Goal: Book appointment/travel/reservation

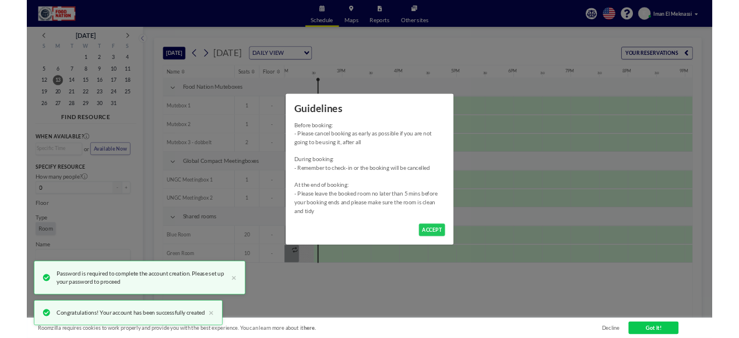
scroll to position [0, 1306]
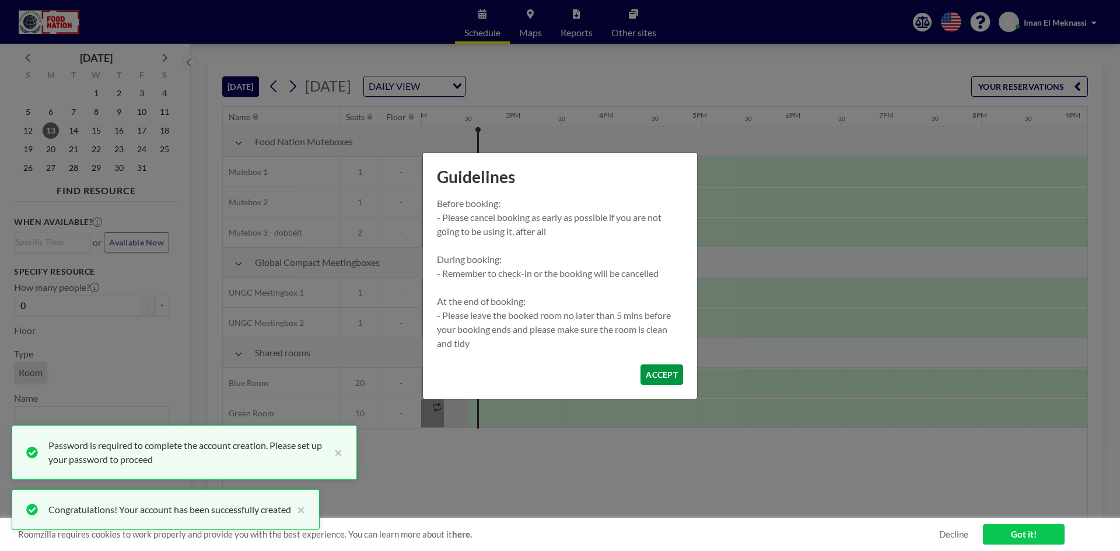
click at [664, 367] on button "ACCEPT" at bounding box center [661, 374] width 43 height 20
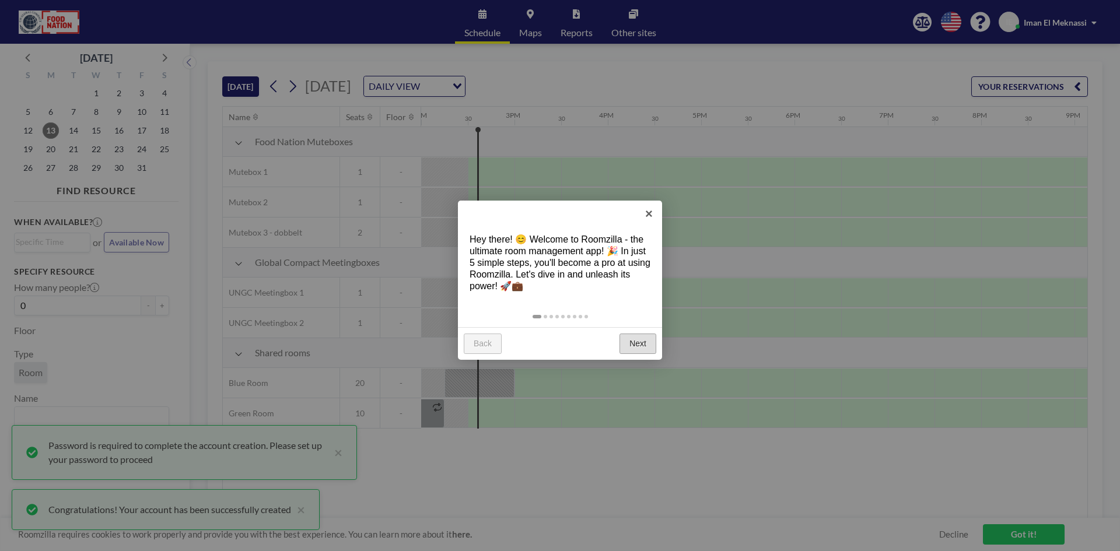
click at [625, 339] on link "Next" at bounding box center [637, 344] width 37 height 21
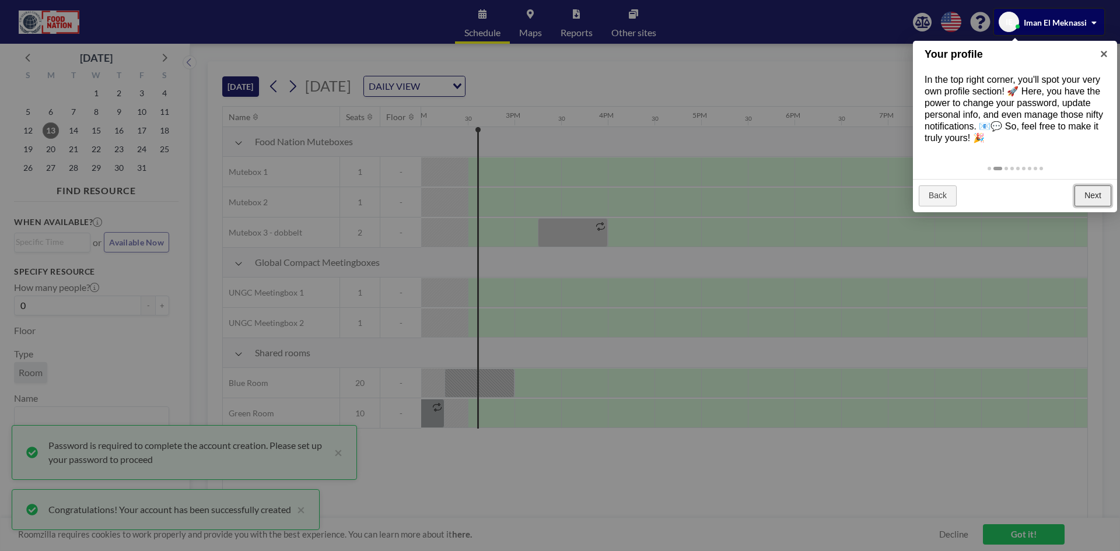
click at [1106, 195] on link "Next" at bounding box center [1092, 195] width 37 height 21
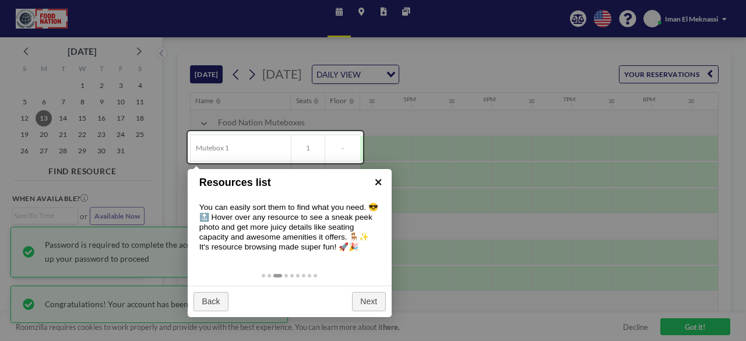
click at [377, 189] on link "×" at bounding box center [379, 182] width 26 height 26
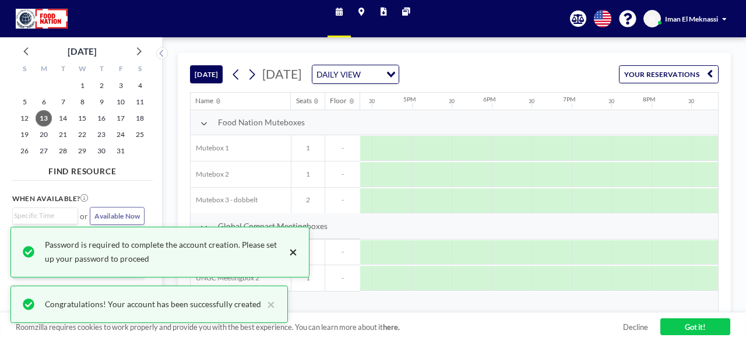
click at [294, 258] on button "×" at bounding box center [290, 252] width 14 height 28
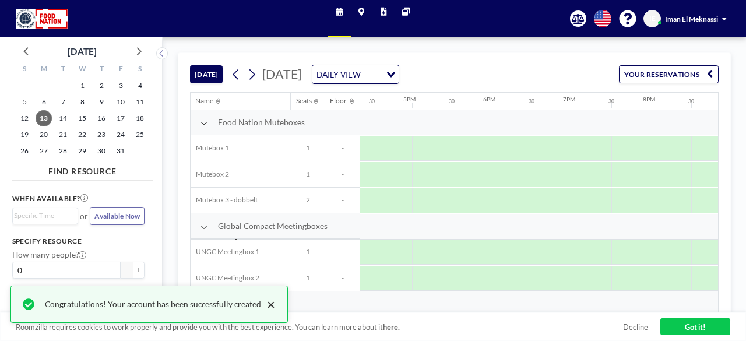
click at [265, 306] on button "×" at bounding box center [268, 304] width 14 height 14
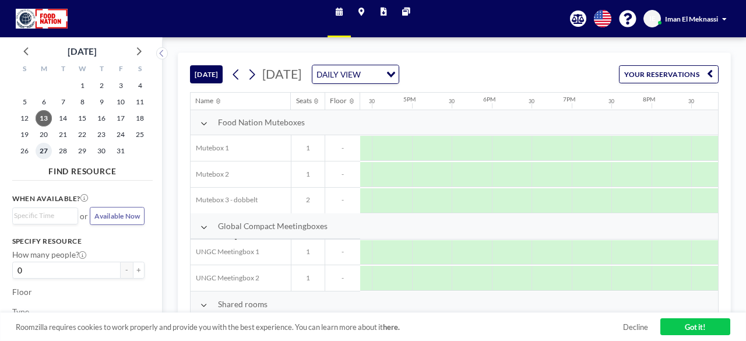
click at [41, 152] on span "27" at bounding box center [44, 151] width 16 height 16
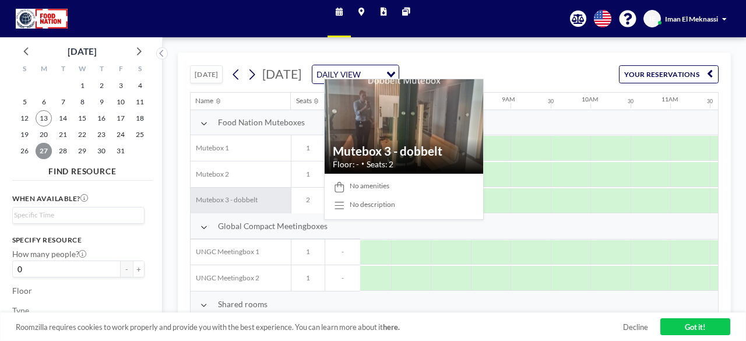
scroll to position [59, 569]
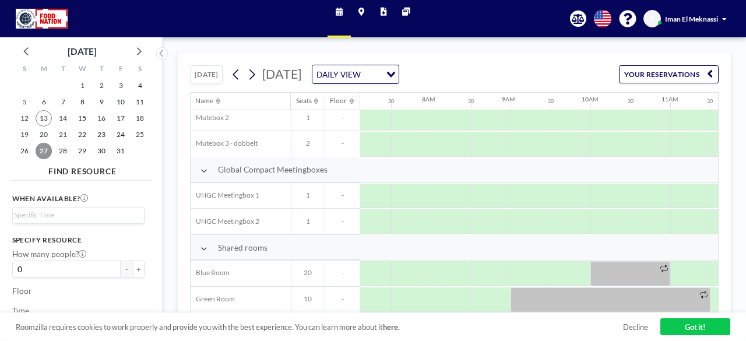
click at [41, 153] on span "27" at bounding box center [44, 151] width 16 height 16
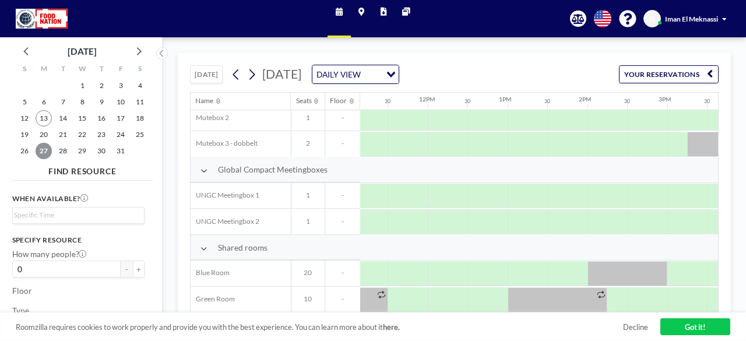
scroll to position [59, 830]
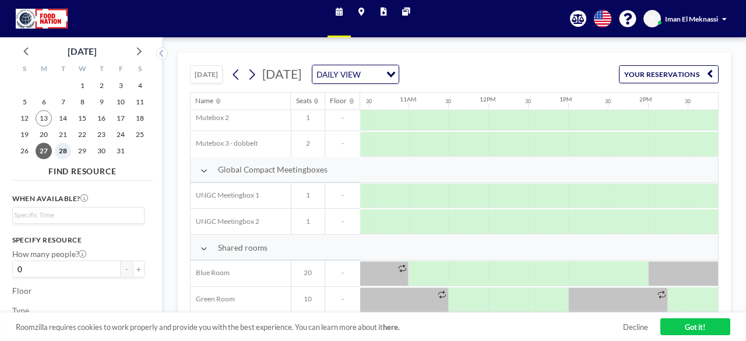
click at [65, 151] on span "28" at bounding box center [63, 151] width 16 height 16
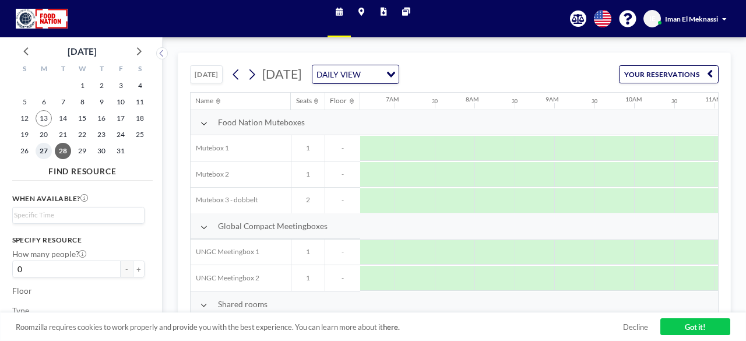
click at [43, 151] on span "27" at bounding box center [44, 151] width 16 height 16
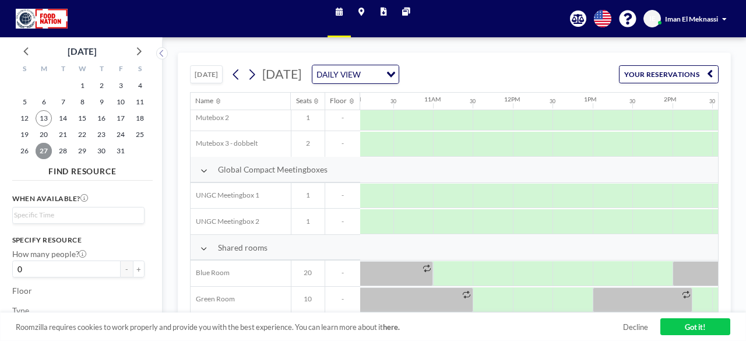
scroll to position [59, 823]
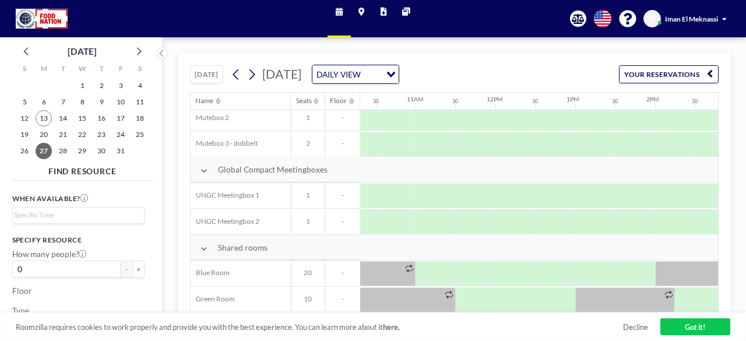
drag, startPoint x: 506, startPoint y: 307, endPoint x: 515, endPoint y: 311, distance: 10.0
click at [515, 311] on div "Name Seats Floor 12AM 30 1AM 30 2AM 30 3AM 30 4AM 30 5AM 30 6AM 30 7AM 30 8AM 3…" at bounding box center [455, 203] width 528 height 220
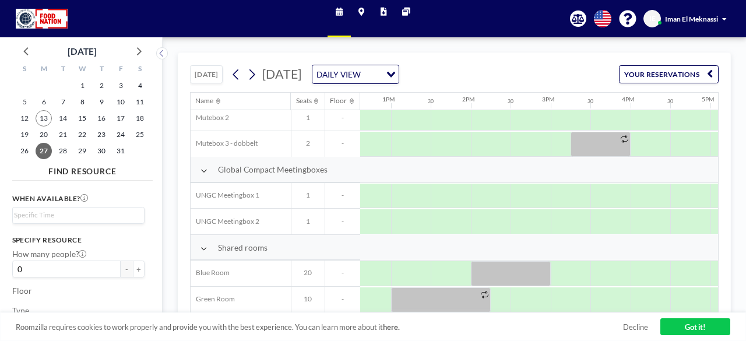
scroll to position [59, 1099]
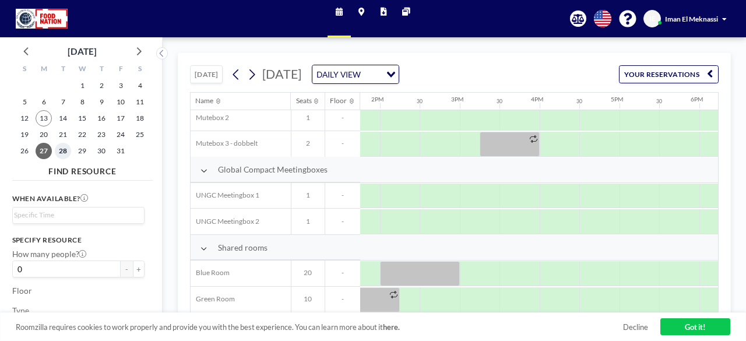
click at [56, 152] on span "28" at bounding box center [63, 151] width 16 height 16
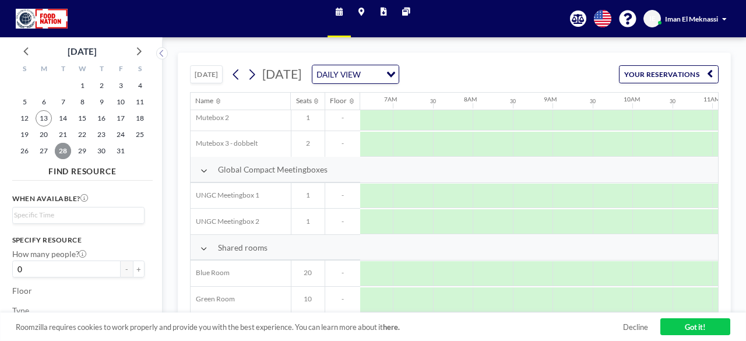
scroll to position [59, 570]
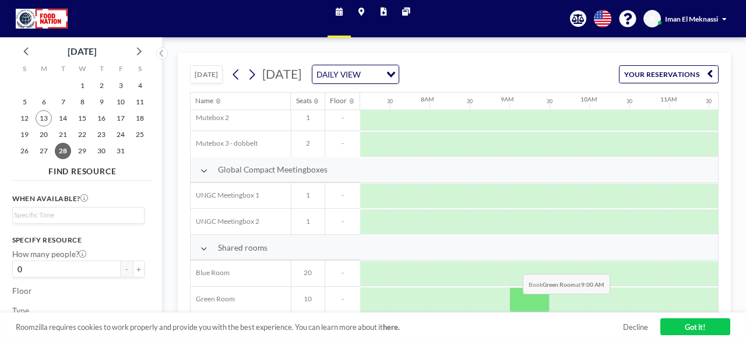
click at [514, 301] on div at bounding box center [530, 299] width 40 height 25
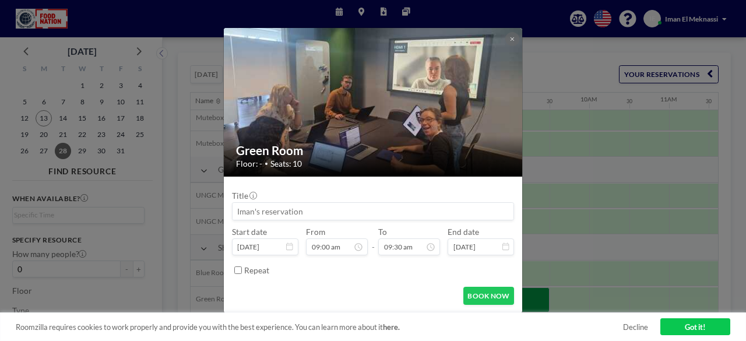
click at [514, 301] on button "BOOK NOW" at bounding box center [489, 296] width 51 height 18
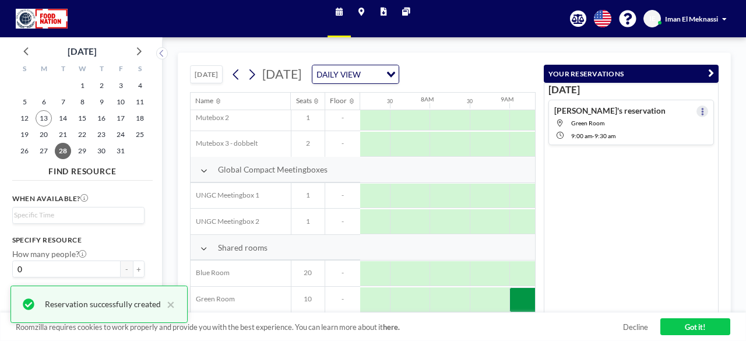
click at [701, 108] on icon at bounding box center [702, 112] width 3 height 8
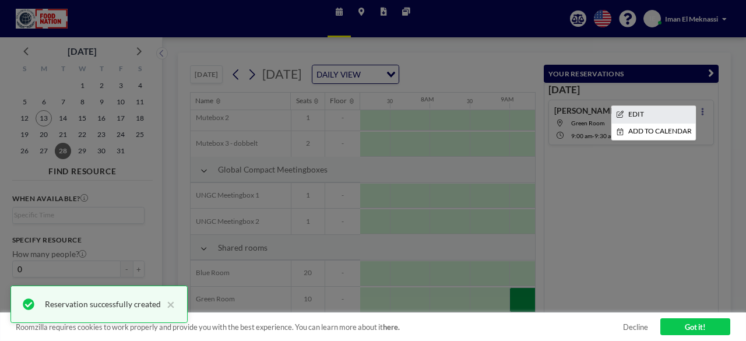
click at [649, 116] on li "EDIT" at bounding box center [654, 114] width 85 height 17
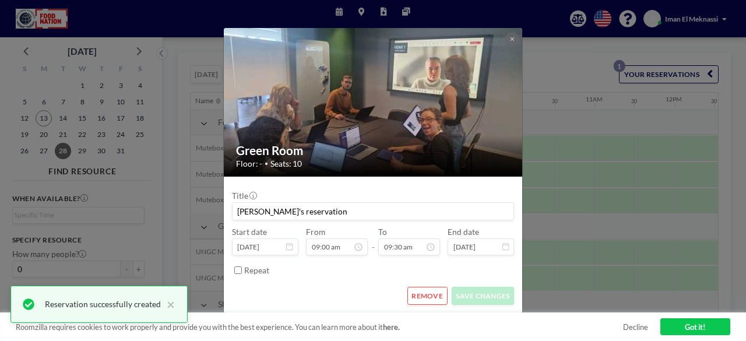
scroll to position [363, 0]
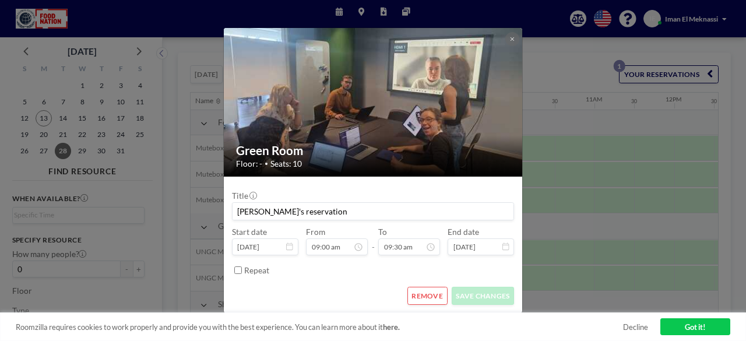
click at [421, 295] on button "REMOVE" at bounding box center [428, 296] width 40 height 18
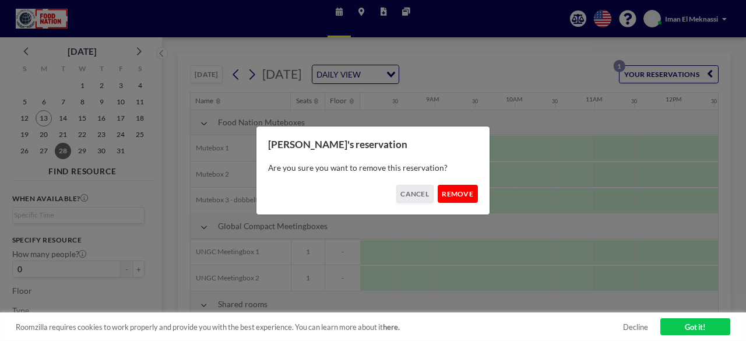
click at [455, 201] on button "REMOVE" at bounding box center [458, 194] width 40 height 18
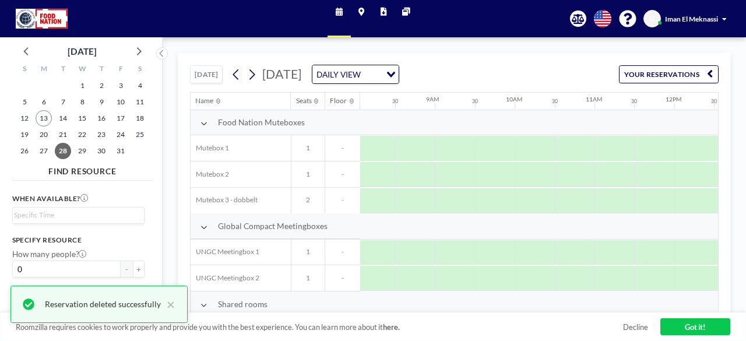
scroll to position [59, 644]
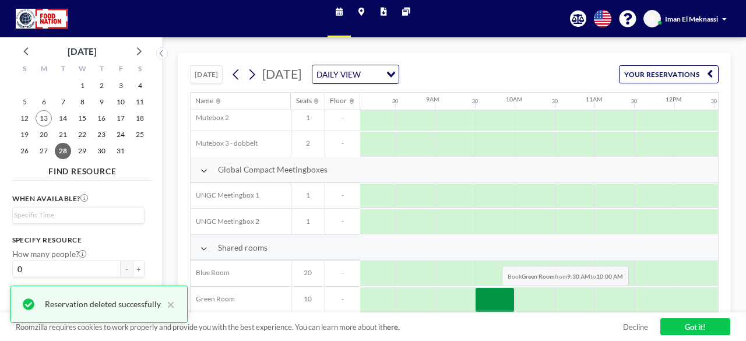
click at [493, 293] on div at bounding box center [495, 299] width 40 height 25
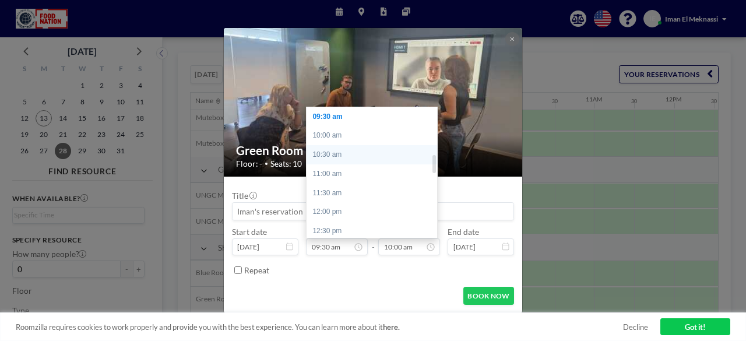
scroll to position [305, 0]
click at [343, 158] on div "09:00 am" at bounding box center [375, 155] width 136 height 19
type input "09:00 am"
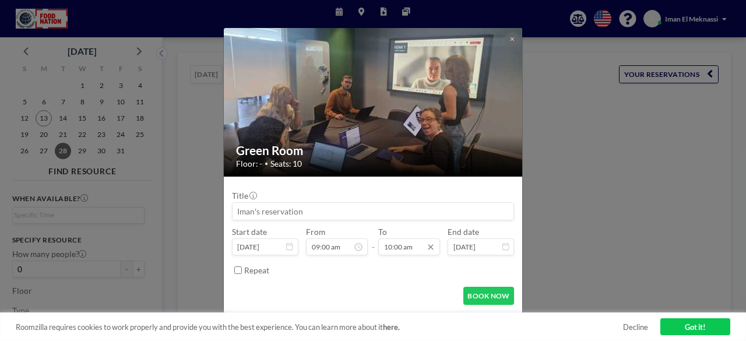
click at [394, 248] on input "10:00 am" at bounding box center [408, 246] width 61 height 17
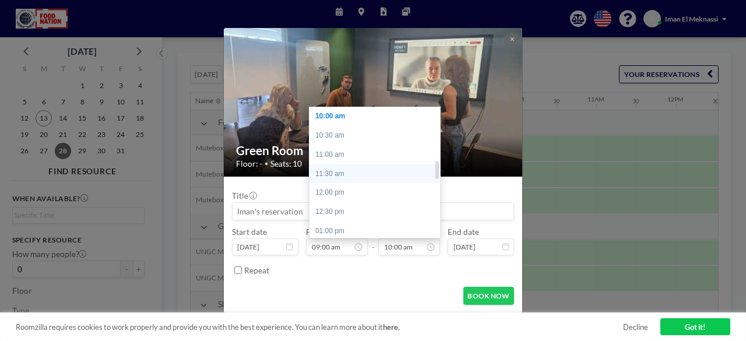
scroll to position [0, 644]
click at [356, 155] on div "11:00 am" at bounding box center [378, 154] width 136 height 19
type input "11:00 am"
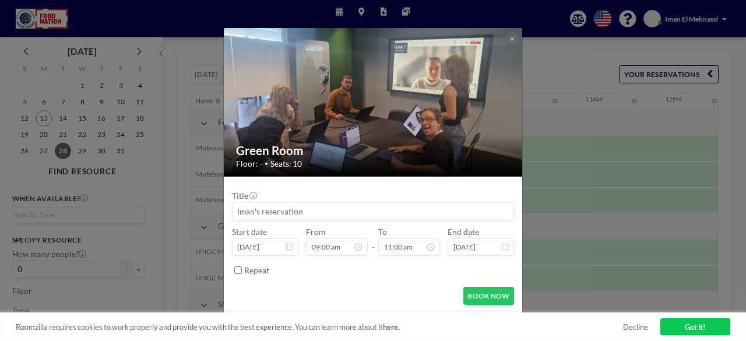
click at [265, 207] on input at bounding box center [373, 211] width 281 height 17
type input "GCDK // [PERSON_NAME]"
click at [507, 291] on button "BOOK NOW" at bounding box center [489, 296] width 51 height 18
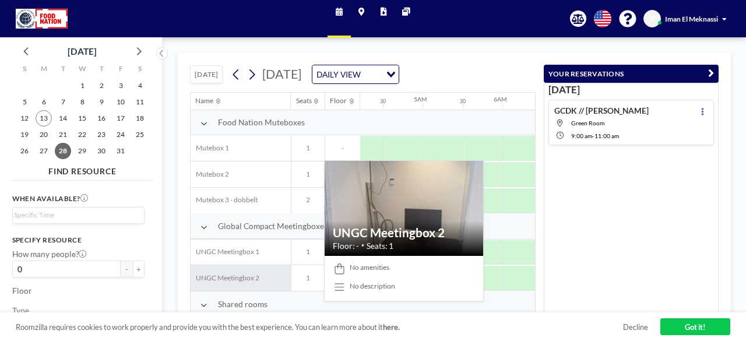
scroll to position [0, 285]
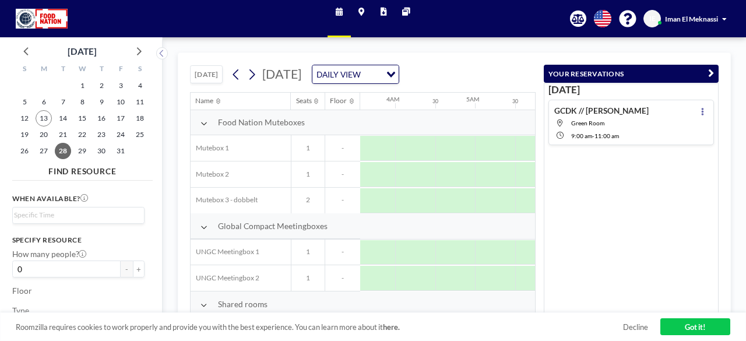
click at [712, 78] on icon "button" at bounding box center [711, 74] width 6 height 12
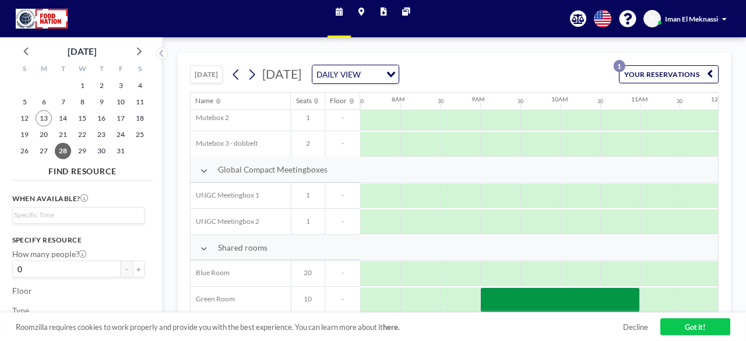
scroll to position [59, 765]
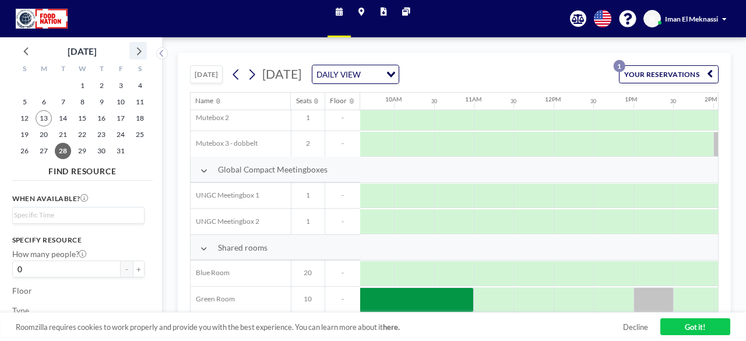
click at [139, 51] on icon at bounding box center [138, 50] width 15 height 15
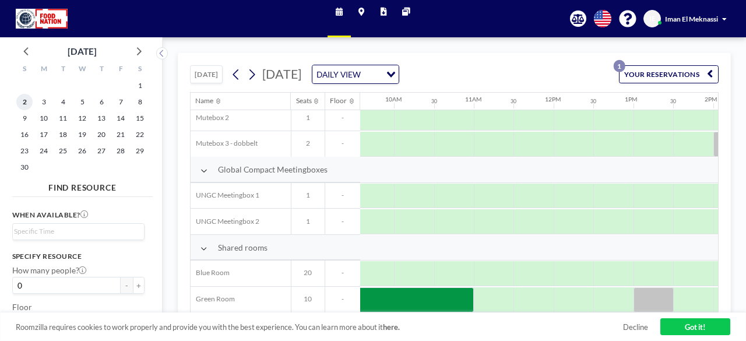
click at [23, 99] on span "2" at bounding box center [24, 102] width 16 height 16
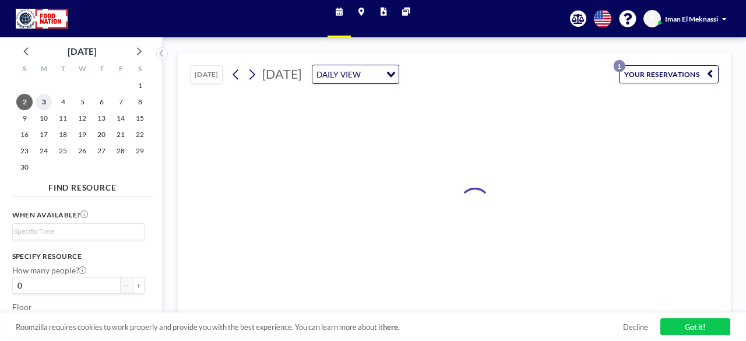
click at [41, 109] on span "3" at bounding box center [44, 102] width 16 height 16
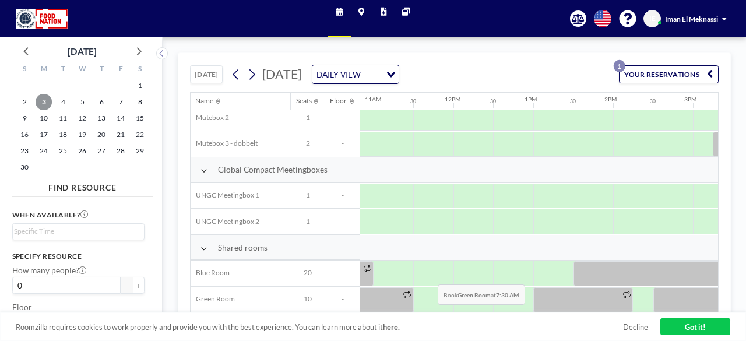
scroll to position [59, 940]
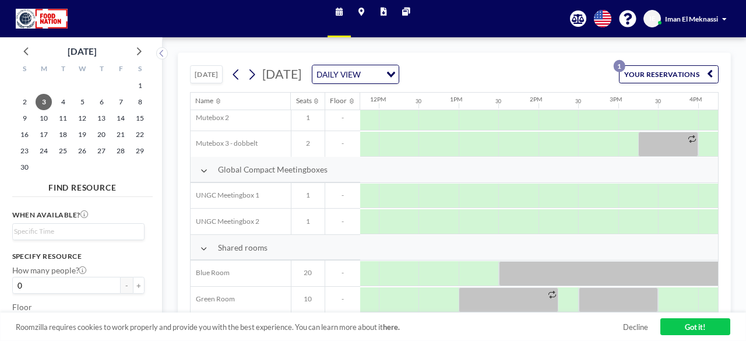
drag, startPoint x: 455, startPoint y: 313, endPoint x: 315, endPoint y: 269, distance: 147.3
click at [315, 269] on div "[DATE] [DATE] DAILY VIEW Loading... YOUR RESERVATIONS 1 Name Seats Floor 12AM 3…" at bounding box center [455, 188] width 554 height 273
click at [22, 54] on icon at bounding box center [26, 50] width 15 height 15
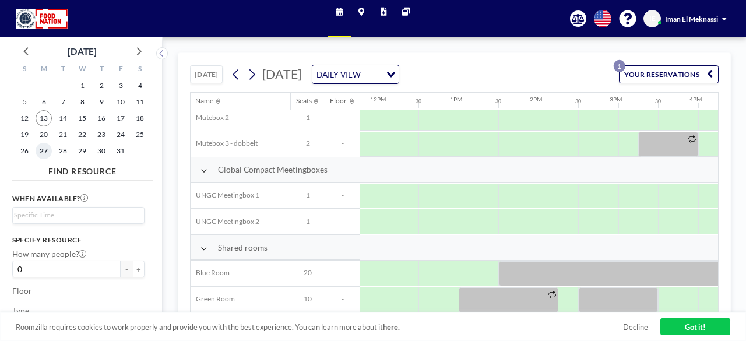
click at [42, 152] on span "27" at bounding box center [44, 151] width 16 height 16
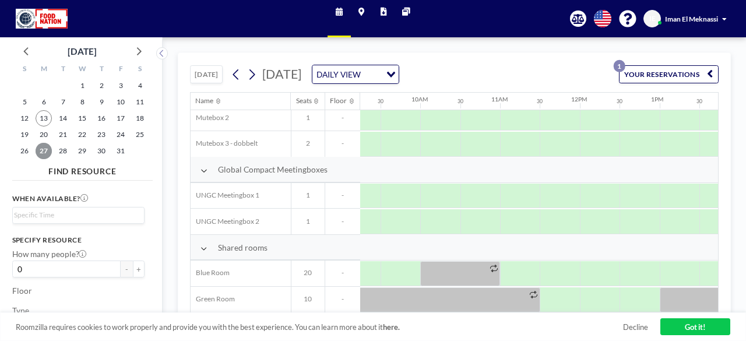
scroll to position [59, 801]
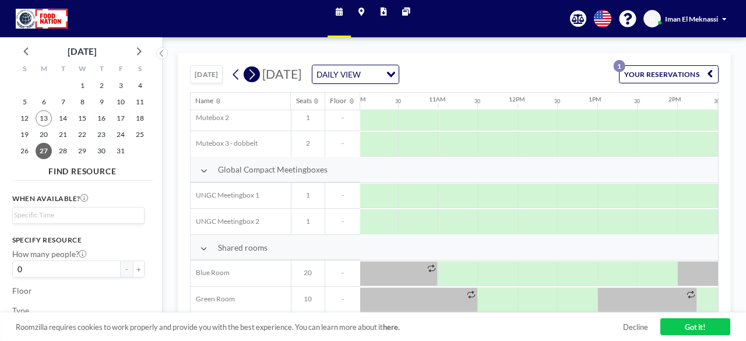
click at [252, 72] on icon at bounding box center [251, 74] width 9 height 15
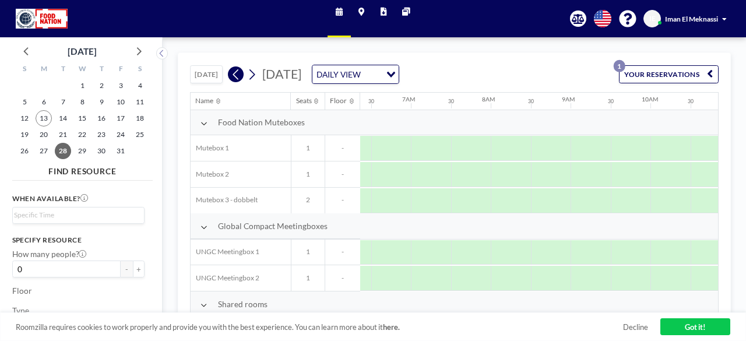
scroll to position [0, 566]
click at [235, 75] on icon at bounding box center [236, 74] width 6 height 10
click at [246, 78] on button at bounding box center [252, 74] width 16 height 16
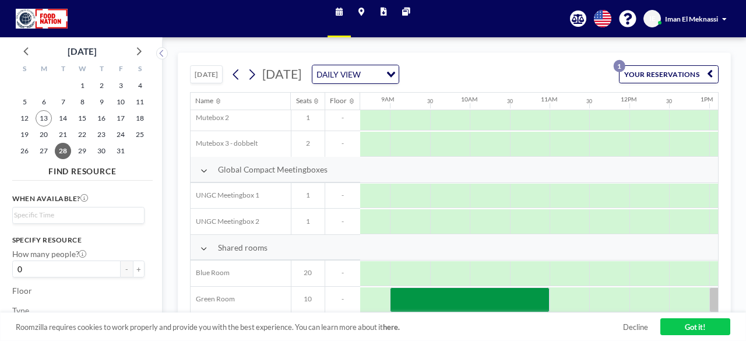
scroll to position [59, 676]
click at [423, 321] on div "Roomzilla requires cookies to work properly and provide you with the best exper…" at bounding box center [373, 327] width 746 height 29
click at [252, 75] on icon at bounding box center [251, 74] width 9 height 15
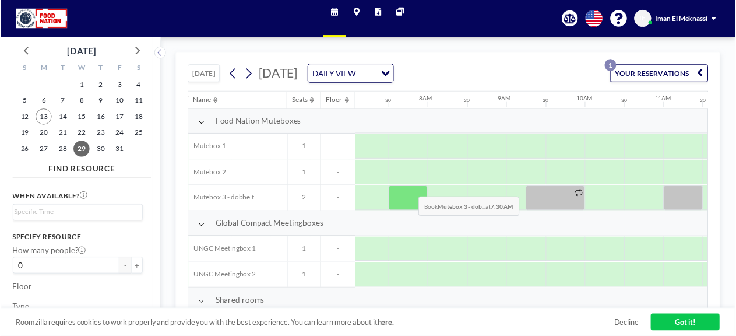
scroll to position [59, 555]
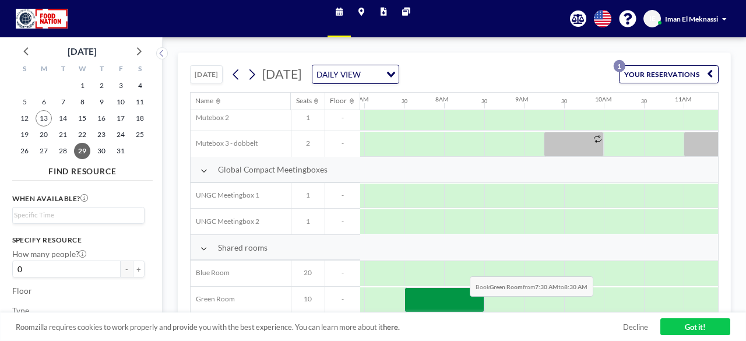
drag, startPoint x: 427, startPoint y: 307, endPoint x: 457, endPoint y: 303, distance: 30.5
click at [457, 303] on div at bounding box center [445, 299] width 80 height 25
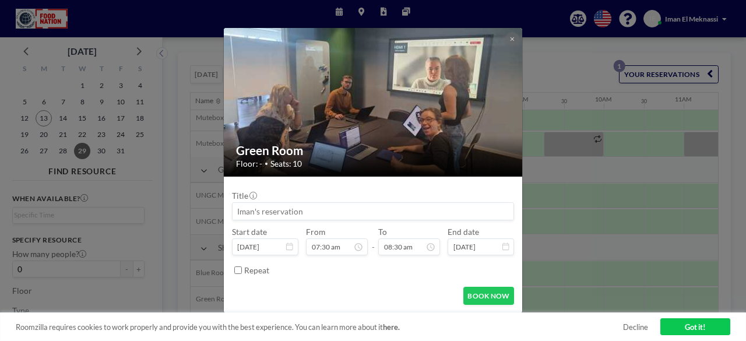
click at [505, 33] on img at bounding box center [374, 102] width 300 height 224
click at [510, 38] on icon at bounding box center [512, 39] width 5 height 6
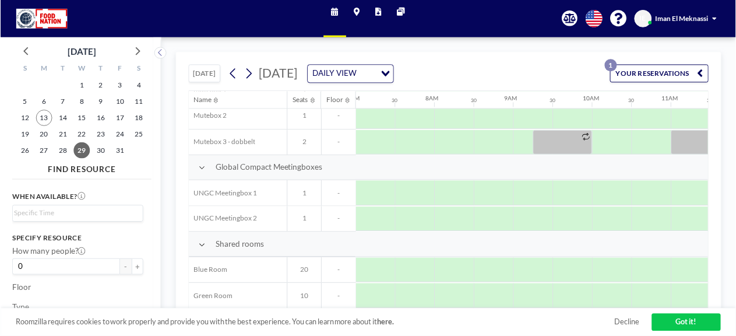
scroll to position [60, 555]
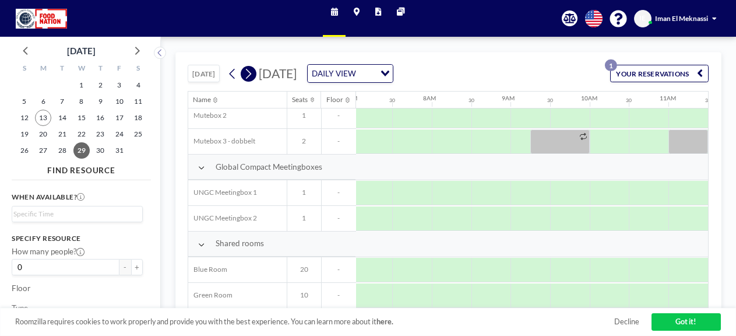
click at [251, 75] on icon at bounding box center [249, 73] width 6 height 10
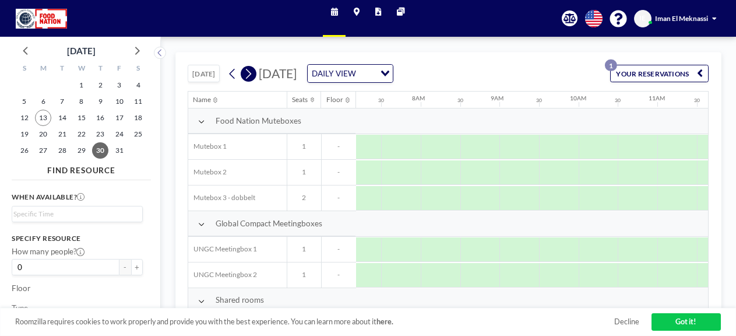
scroll to position [0, 569]
click at [251, 75] on icon at bounding box center [249, 73] width 6 height 10
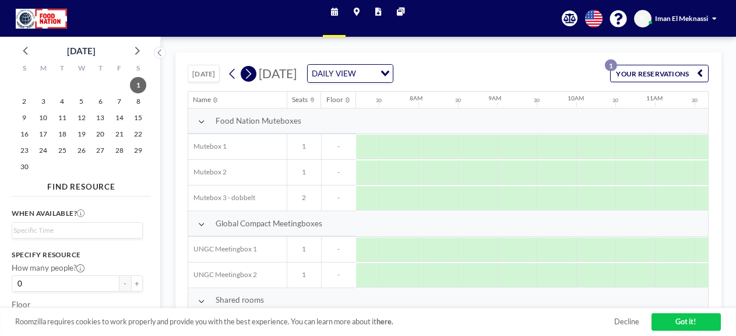
click at [251, 75] on icon at bounding box center [249, 73] width 6 height 10
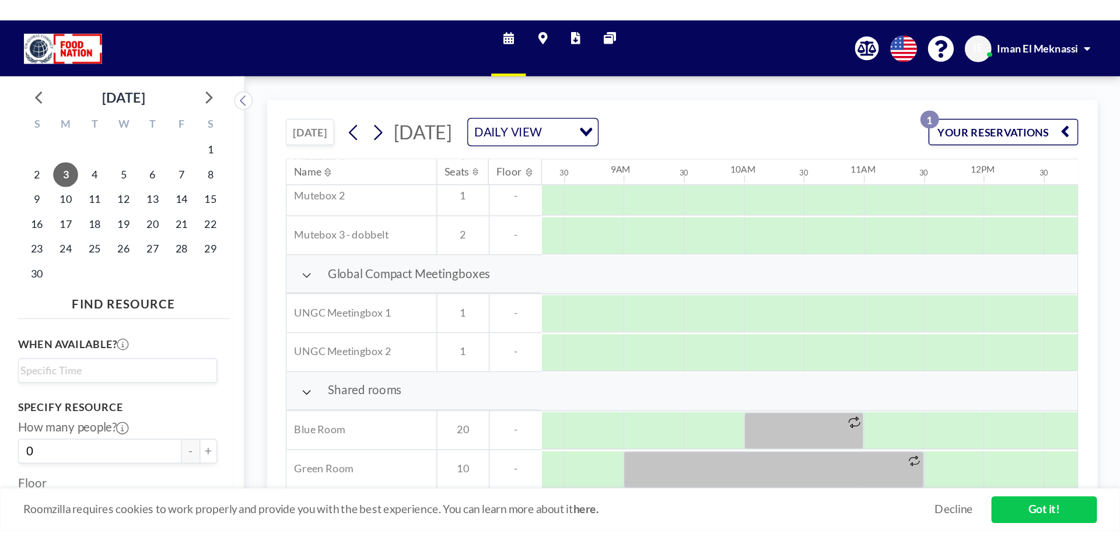
scroll to position [0, 656]
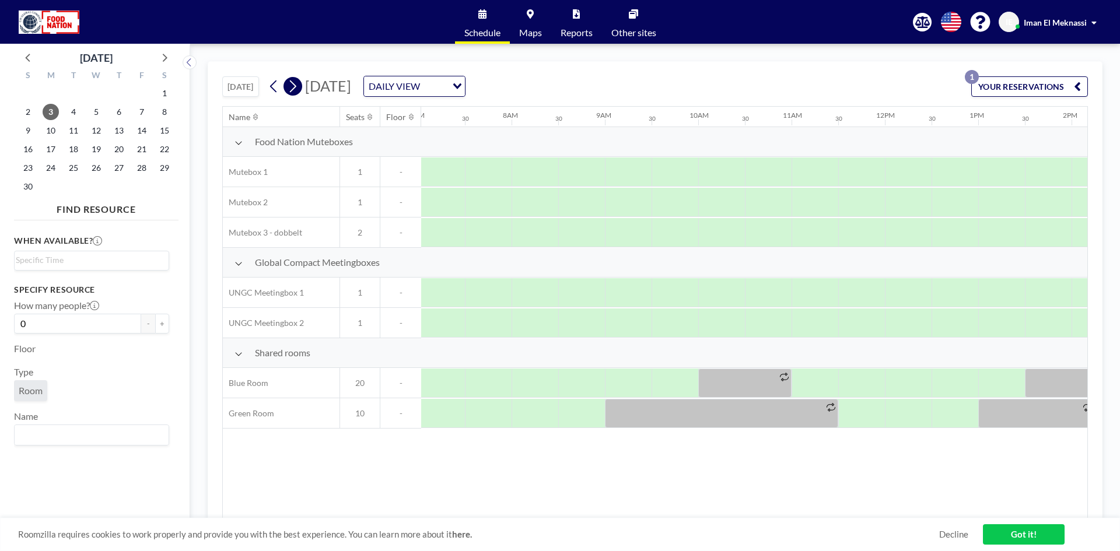
click at [298, 83] on icon at bounding box center [292, 86] width 11 height 17
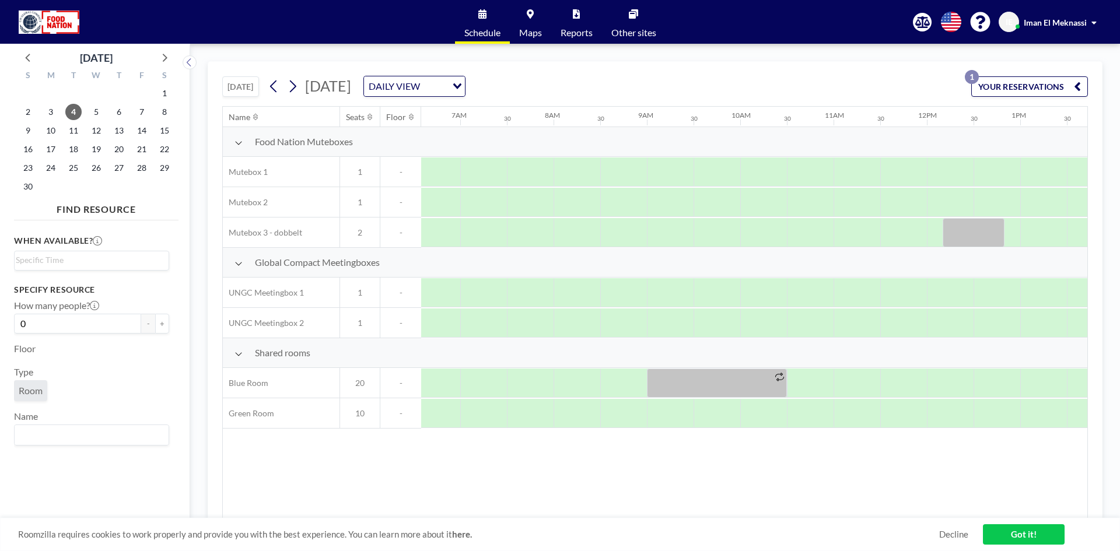
scroll to position [0, 633]
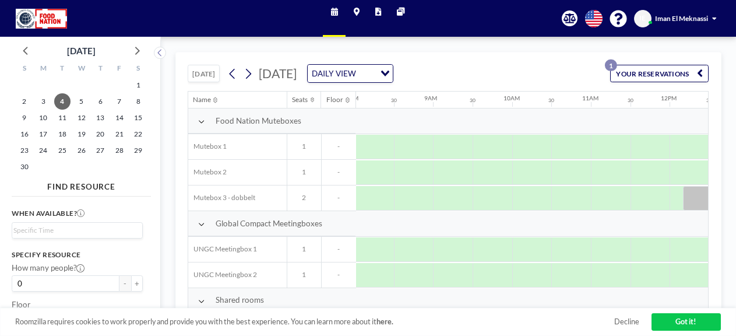
click at [164, 153] on div "[DATE] [DATE] DAILY VIEW Loading... YOUR RESERVATIONS 1 Name Seats Floor 12AM 3…" at bounding box center [449, 186] width 576 height 299
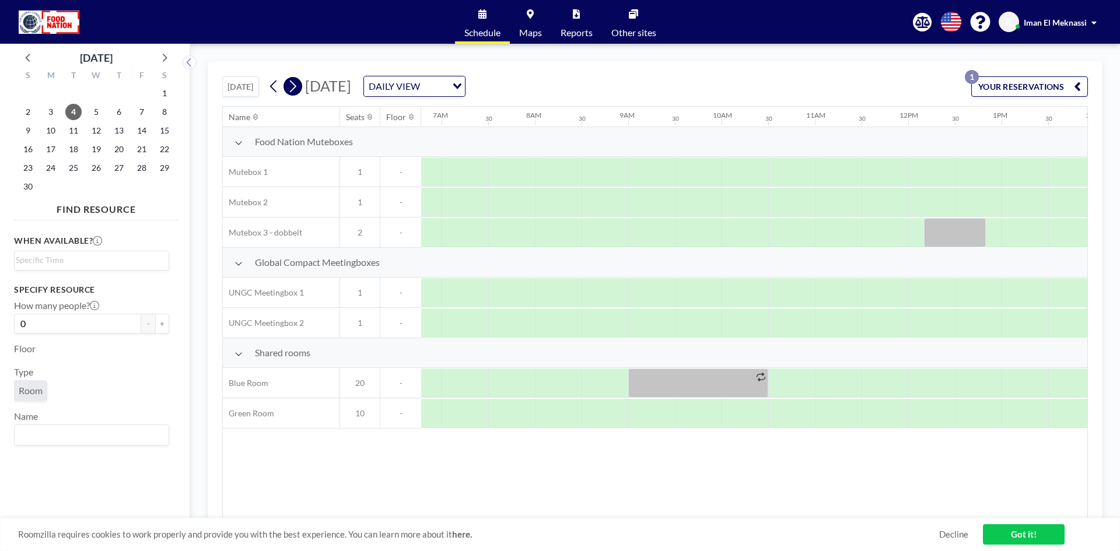
click at [296, 86] on icon at bounding box center [292, 86] width 11 height 17
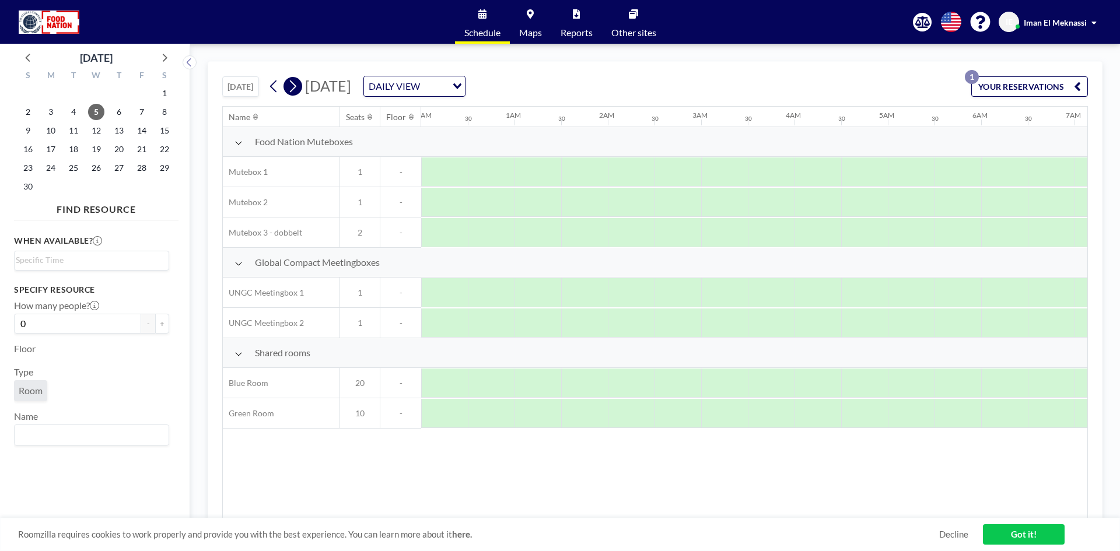
click at [296, 86] on icon at bounding box center [292, 86] width 11 height 17
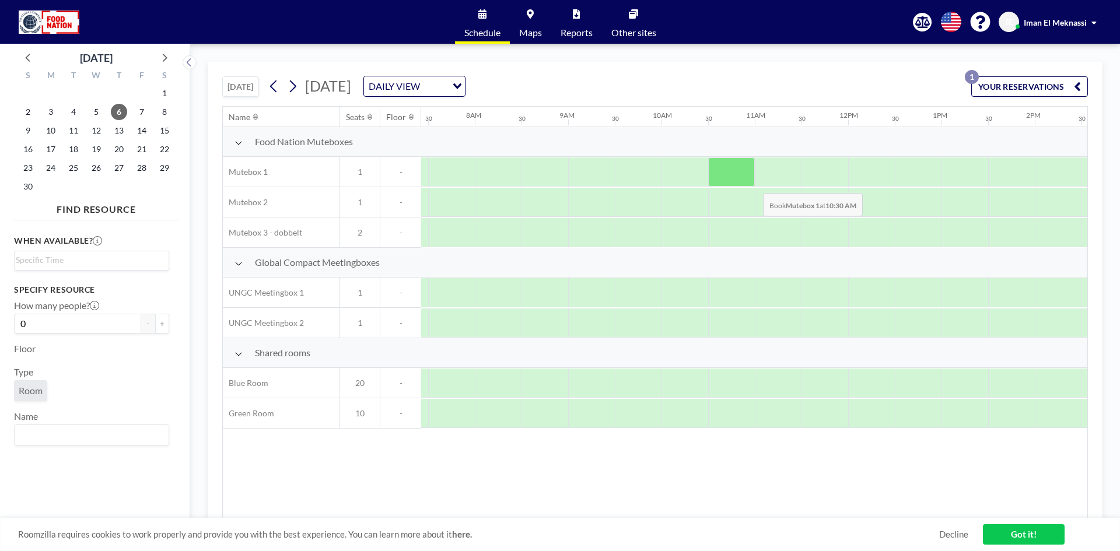
scroll to position [0, 700]
drag, startPoint x: 725, startPoint y: 512, endPoint x: 760, endPoint y: 513, distance: 35.6
click at [760, 513] on div "Name Seats Floor 12AM 30 1AM 30 2AM 30 3AM 30 4AM 30 5AM 30 6AM 30 7AM 30 8AM 3…" at bounding box center [655, 313] width 864 height 412
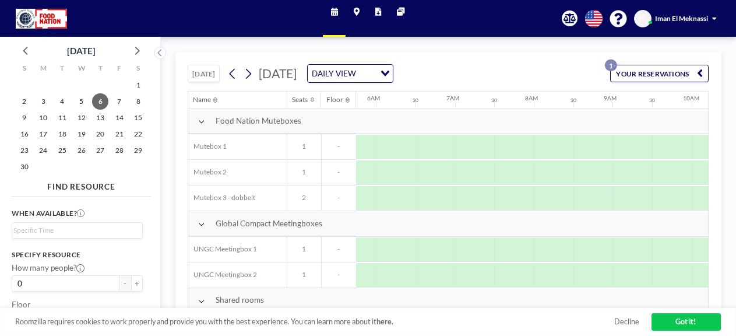
click at [167, 127] on div "[DATE] [DATE] DAILY VIEW Loading... YOUR RESERVATIONS 1 Name Seats Floor 12AM 3…" at bounding box center [449, 186] width 576 height 299
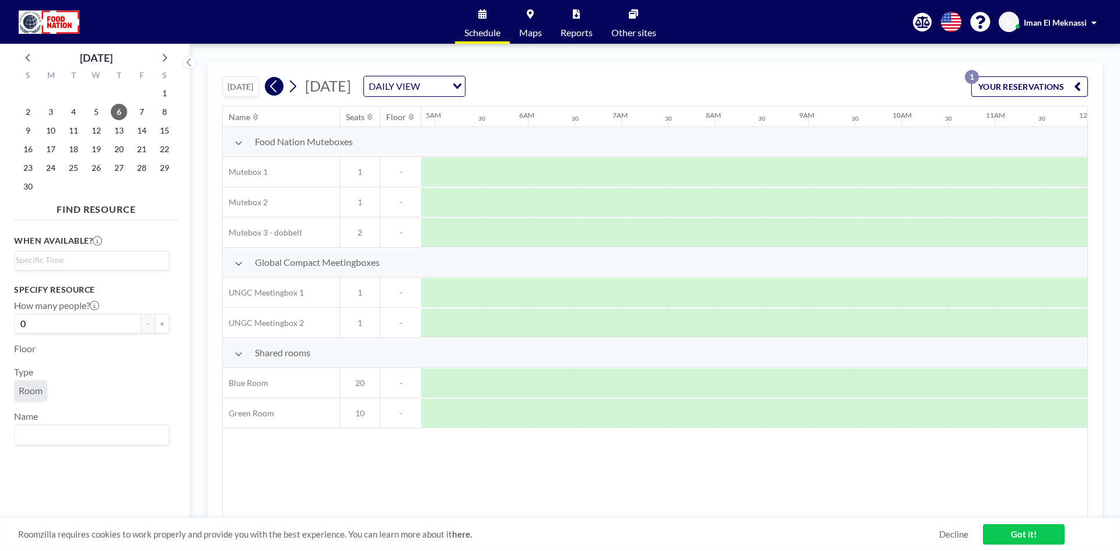
click at [278, 87] on icon at bounding box center [273, 86] width 11 height 17
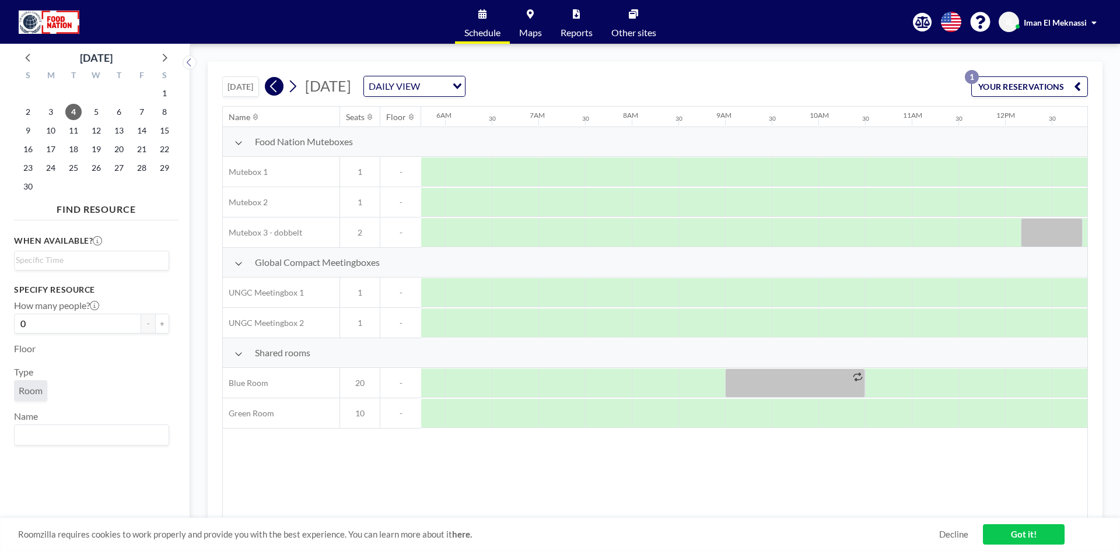
click at [278, 87] on icon at bounding box center [273, 86] width 11 height 17
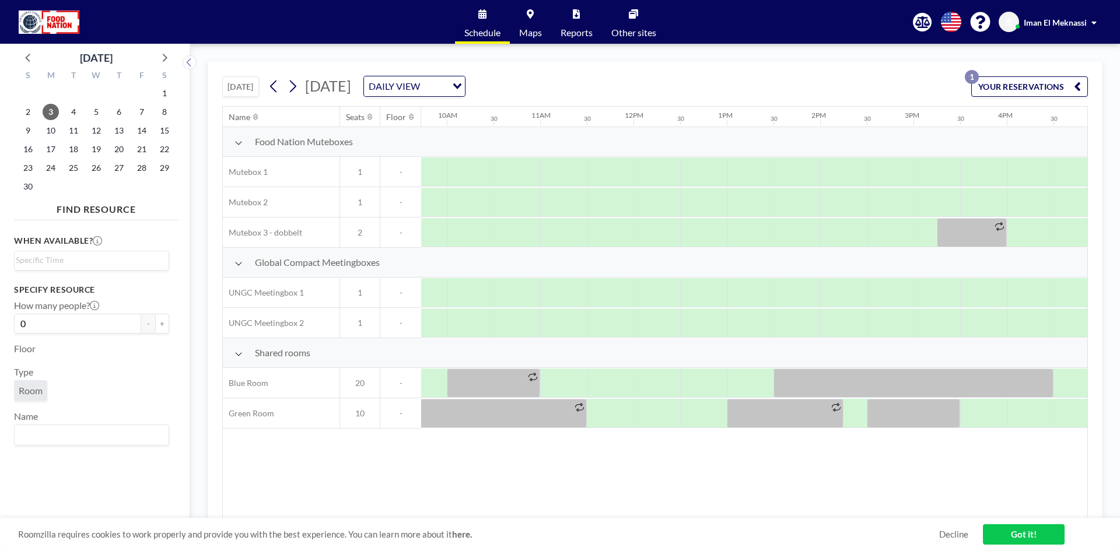
scroll to position [0, 918]
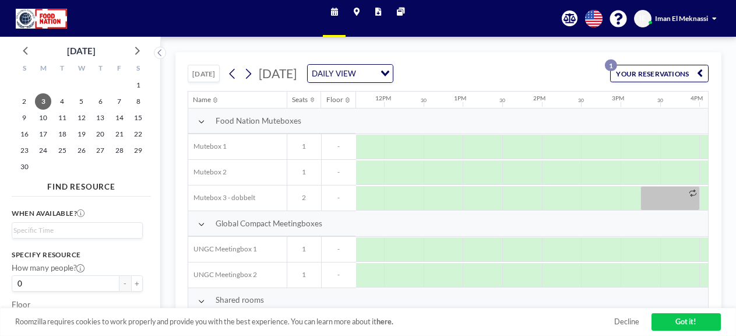
click at [168, 37] on div "[DATE] [DATE] DAILY VIEW Loading... YOUR RESERVATIONS 1 Name Seats Floor 12AM 3…" at bounding box center [449, 186] width 576 height 299
click at [164, 125] on div "[DATE] [DATE] DAILY VIEW Loading... YOUR RESERVATIONS 1 Name Seats Floor 12AM 3…" at bounding box center [449, 186] width 576 height 299
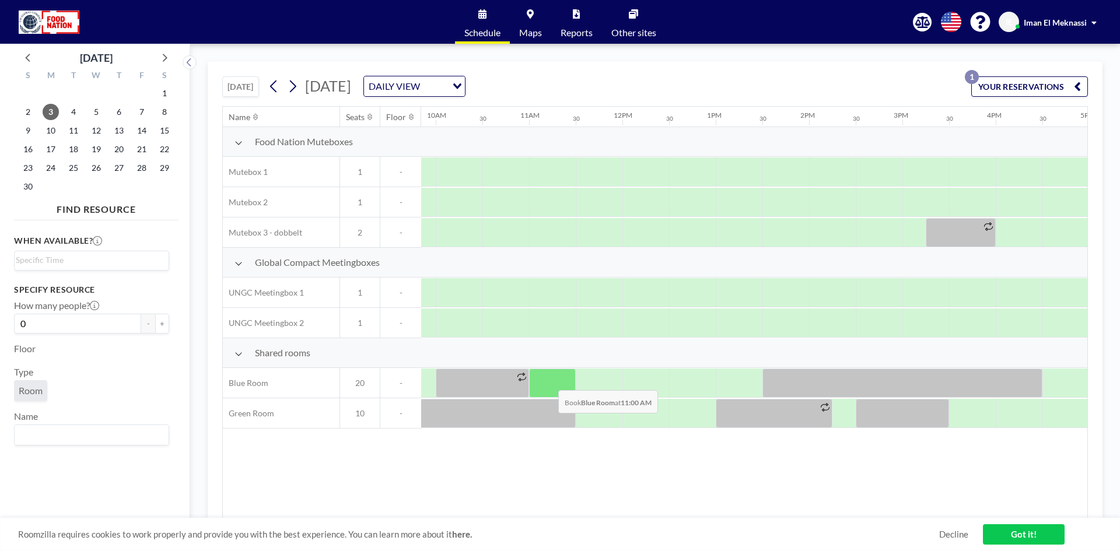
click at [549, 381] on div at bounding box center [552, 383] width 47 height 29
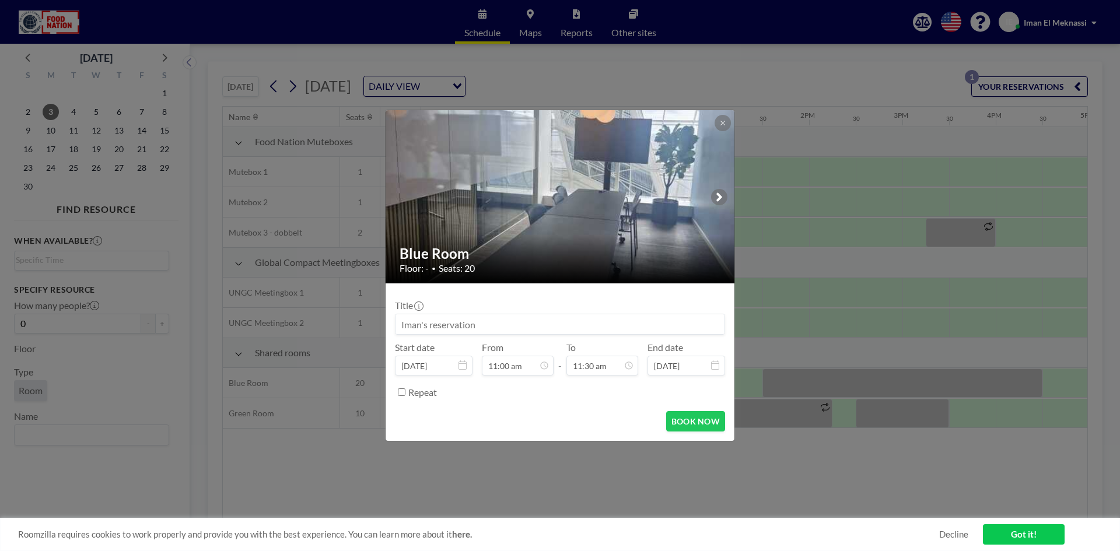
click at [549, 381] on div "Title Start date [DATE] From 11:00 am - To 11:30 am End date [DATE] Repeat" at bounding box center [560, 347] width 330 height 109
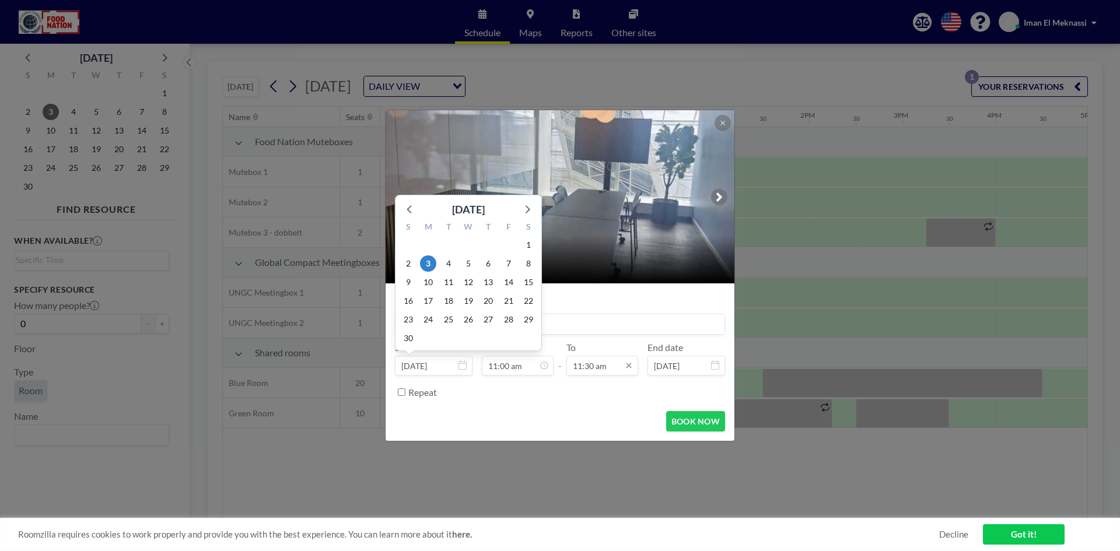
scroll to position [457, 0]
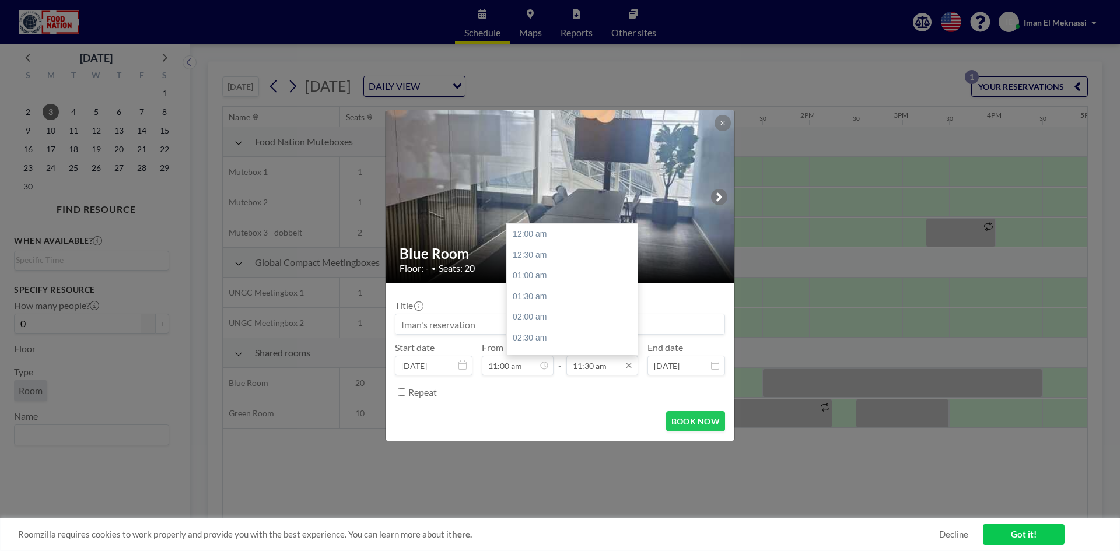
click at [614, 369] on input "11:30 am" at bounding box center [602, 366] width 72 height 20
click at [538, 303] on div "01:00 pm" at bounding box center [575, 296] width 136 height 21
type input "01:00 pm"
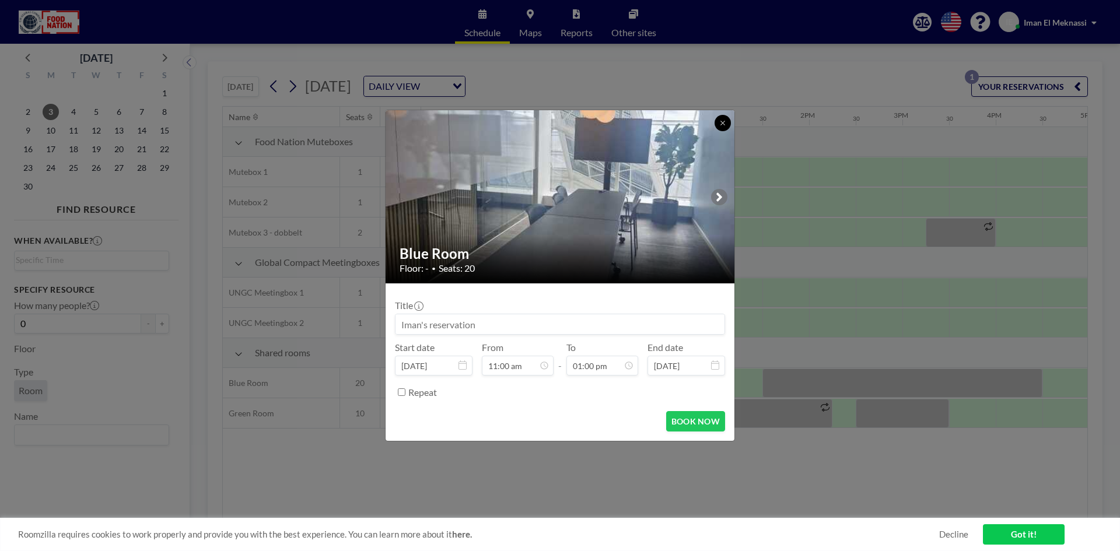
click at [722, 127] on button at bounding box center [722, 123] width 16 height 16
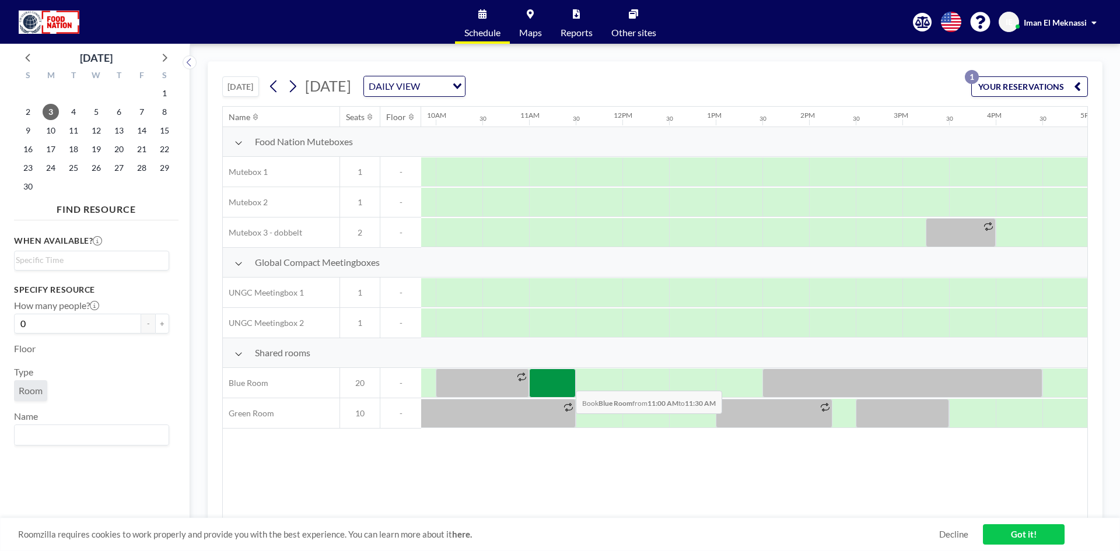
click at [566, 382] on div at bounding box center [552, 383] width 47 height 29
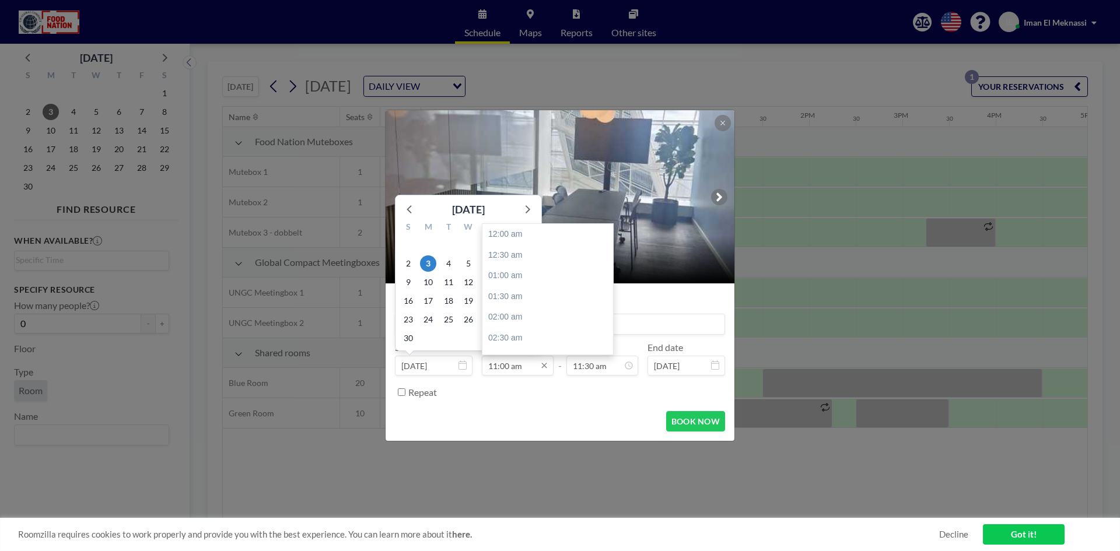
scroll to position [457, 0]
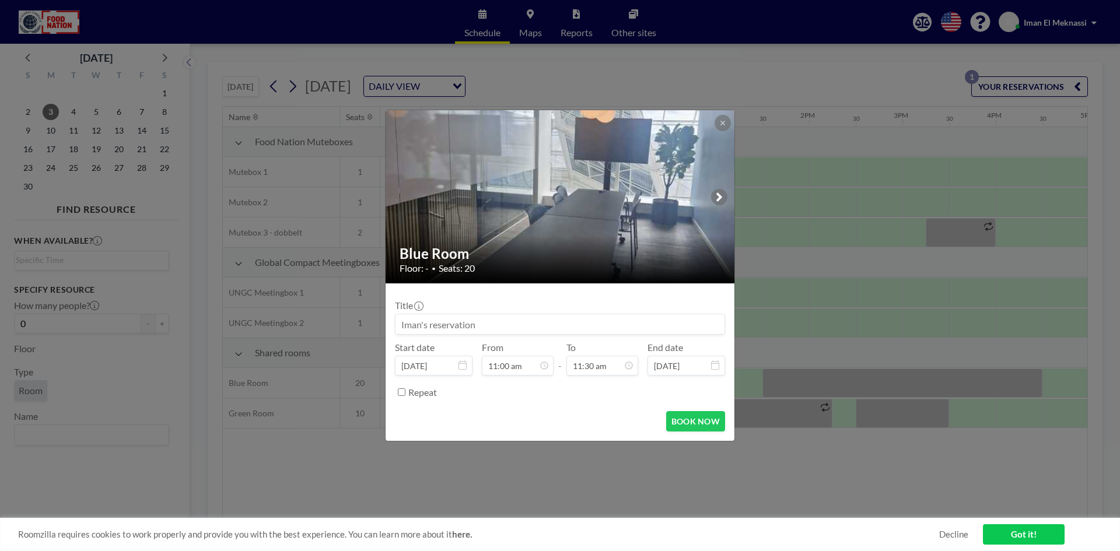
click at [561, 323] on input at bounding box center [559, 324] width 329 height 20
click at [526, 328] on input at bounding box center [559, 324] width 329 height 20
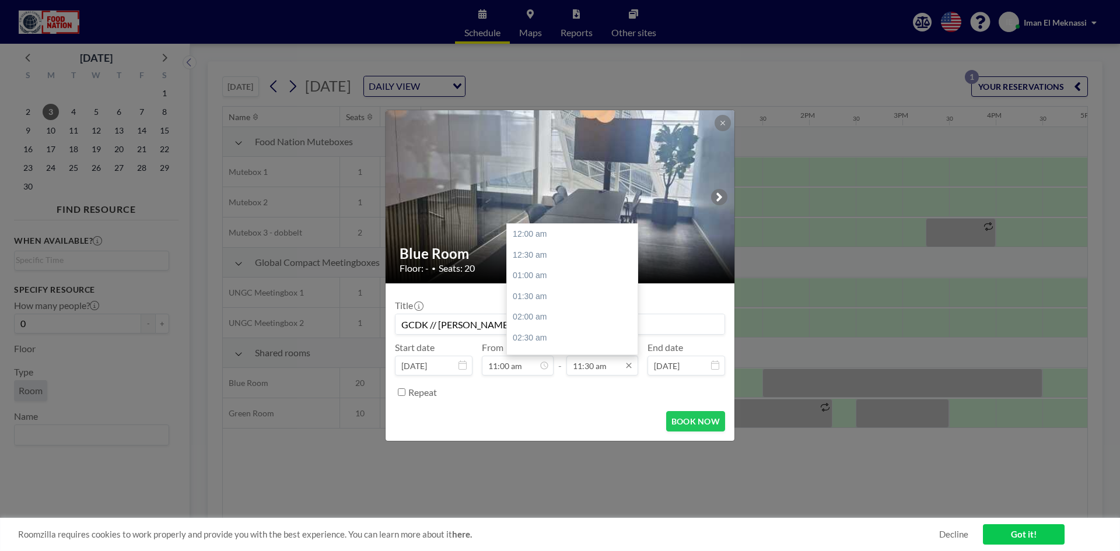
scroll to position [478, 0]
type input "GCDK // [PERSON_NAME]"
click at [597, 366] on input "11:30 am" at bounding box center [602, 366] width 72 height 20
click at [610, 367] on input "11:30 am" at bounding box center [602, 366] width 72 height 20
click at [591, 364] on input "11:30 am" at bounding box center [602, 366] width 72 height 20
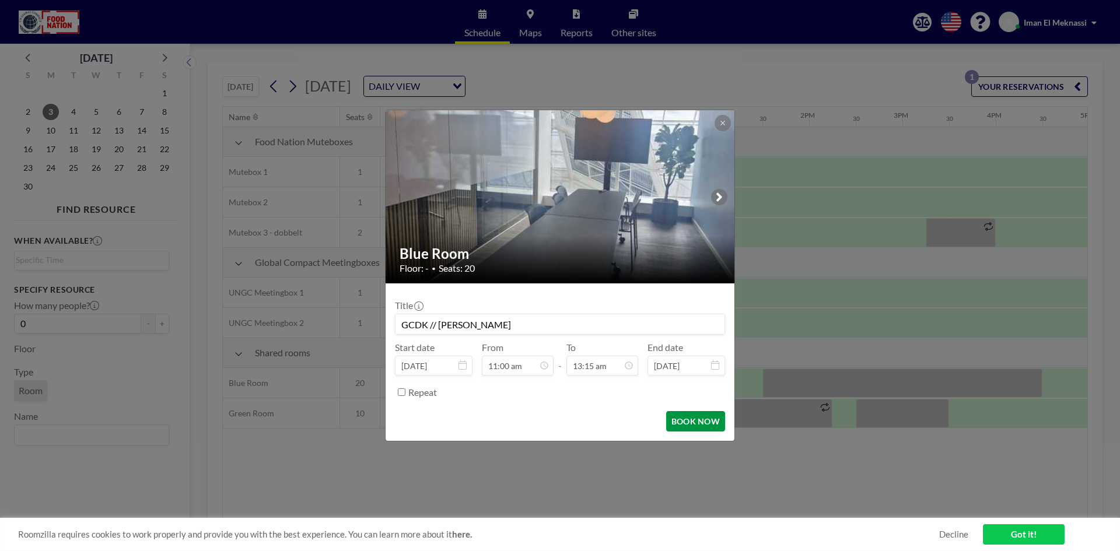
type input "01:15 pm"
click at [696, 417] on button "BOOK NOW" at bounding box center [695, 421] width 59 height 20
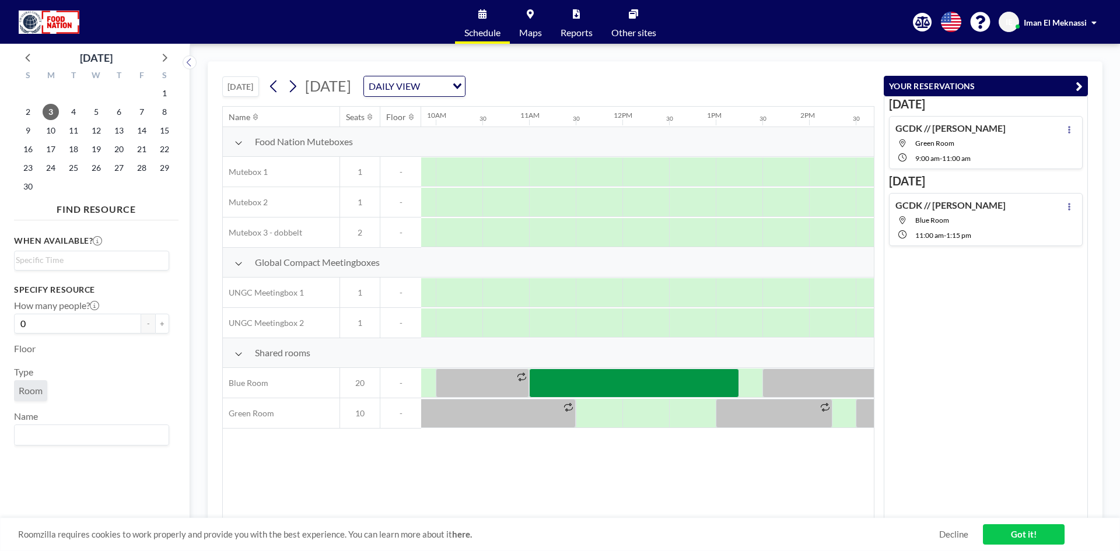
scroll to position [0, 918]
click at [279, 87] on icon at bounding box center [273, 86] width 11 height 17
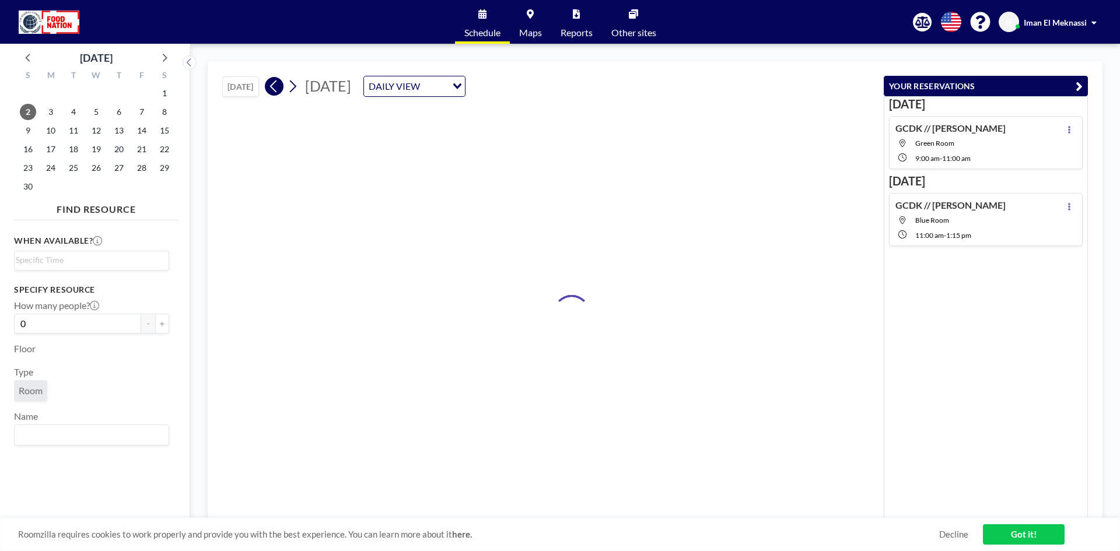
click at [279, 87] on icon at bounding box center [273, 86] width 11 height 17
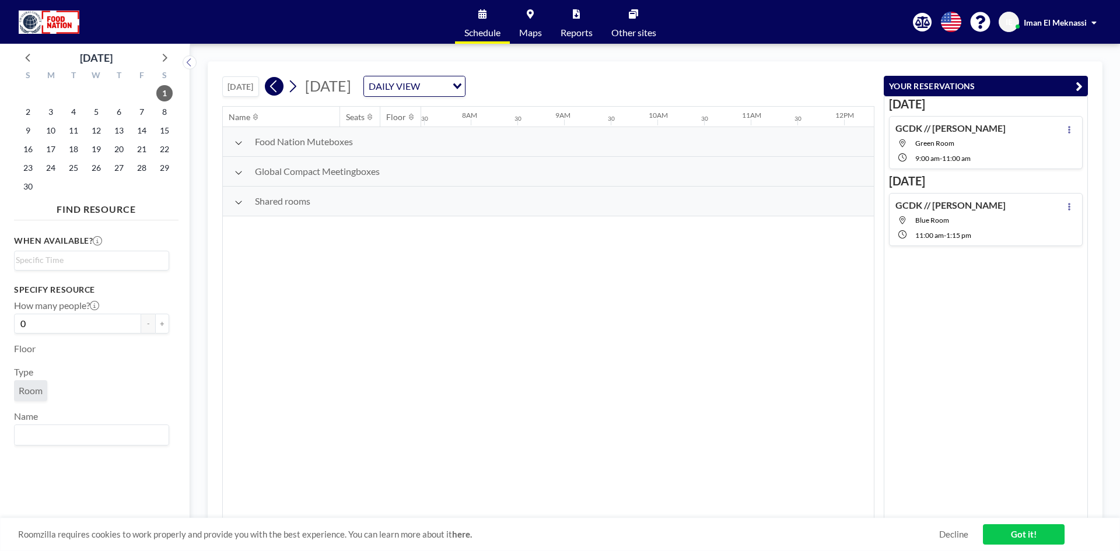
click at [279, 87] on icon at bounding box center [273, 86] width 11 height 17
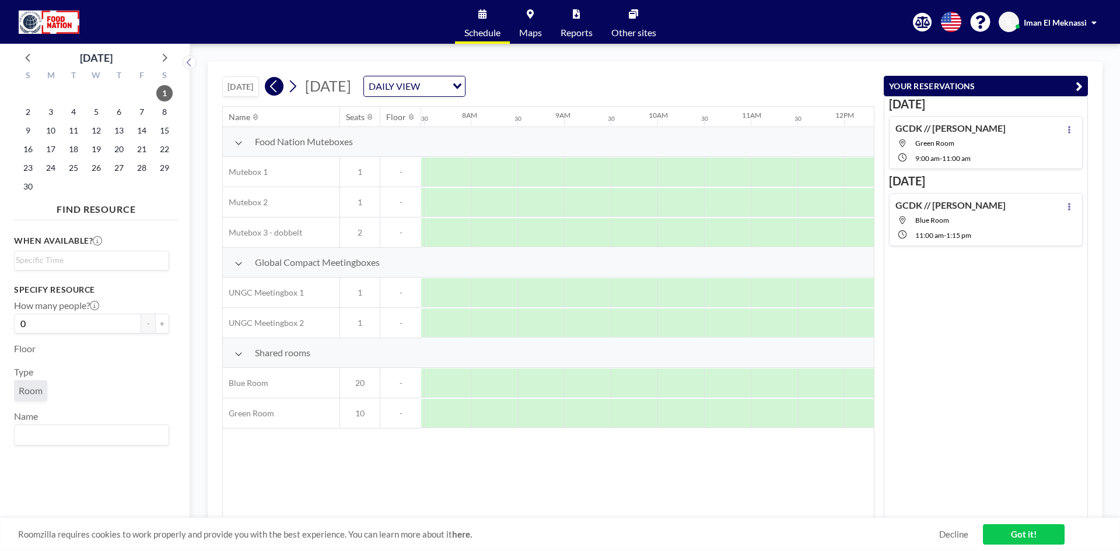
scroll to position [0, 700]
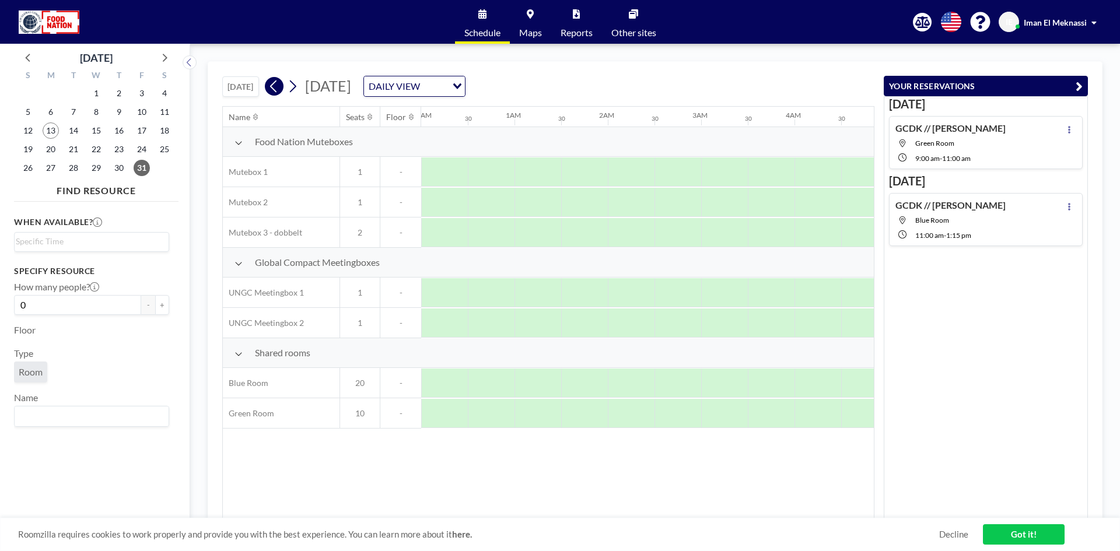
click at [279, 87] on icon at bounding box center [273, 86] width 11 height 17
click at [278, 89] on icon at bounding box center [273, 86] width 11 height 17
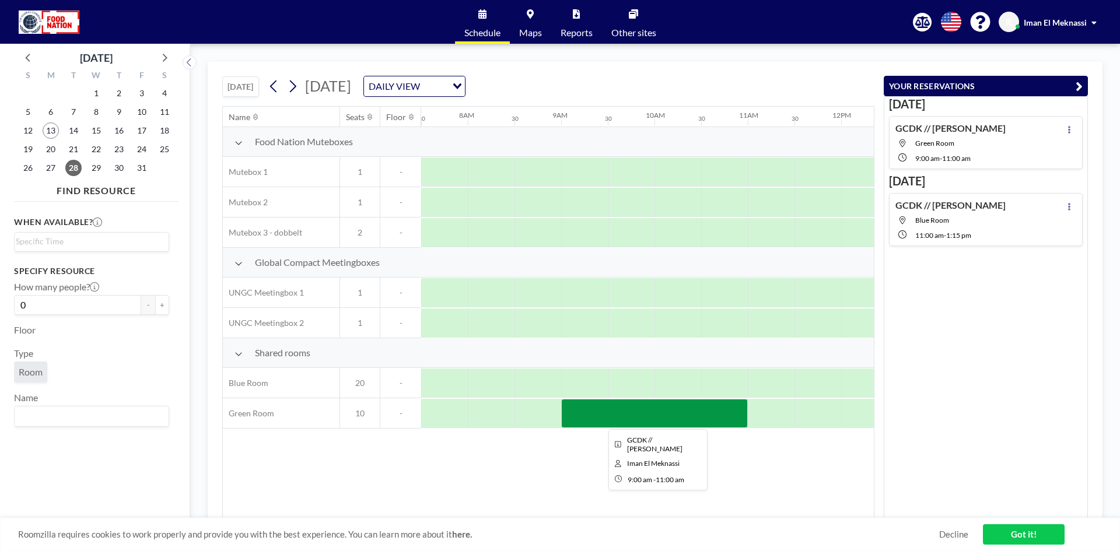
click at [705, 411] on div at bounding box center [654, 413] width 187 height 29
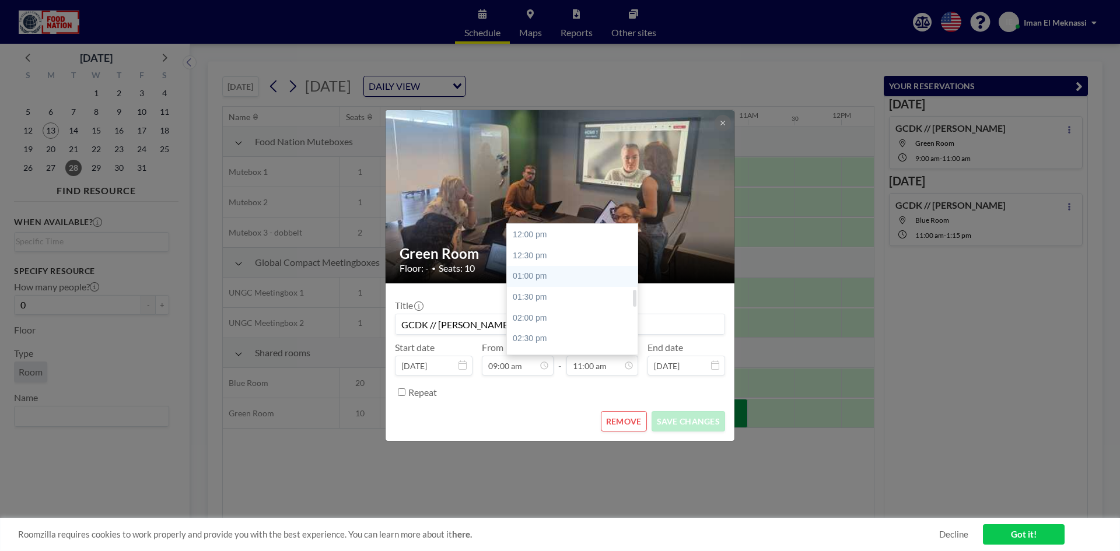
scroll to position [515, 0]
click at [554, 300] on div "02:00 pm" at bounding box center [575, 300] width 136 height 21
type input "02:00 pm"
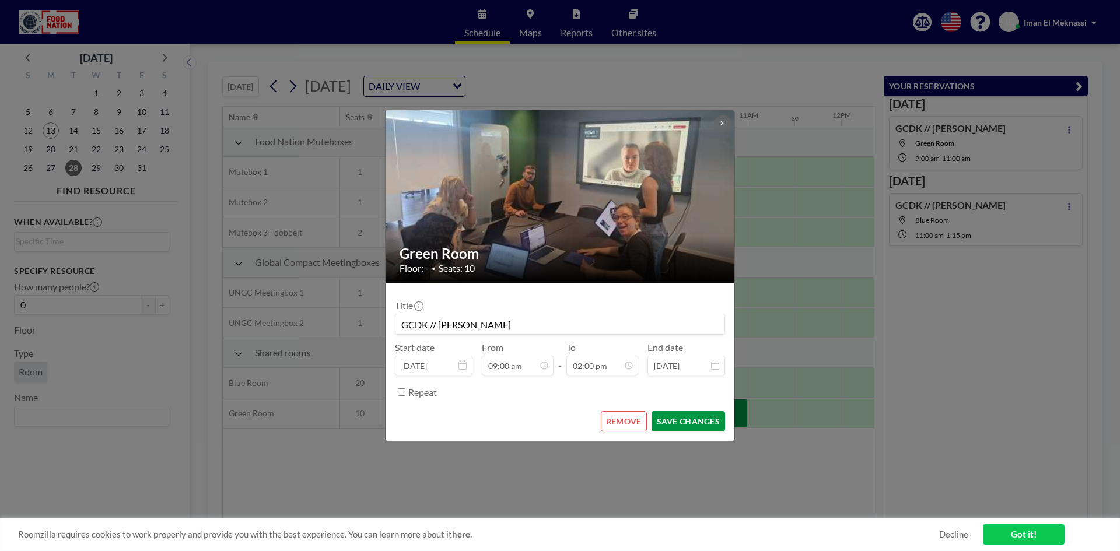
click at [696, 421] on button "SAVE CHANGES" at bounding box center [687, 421] width 73 height 20
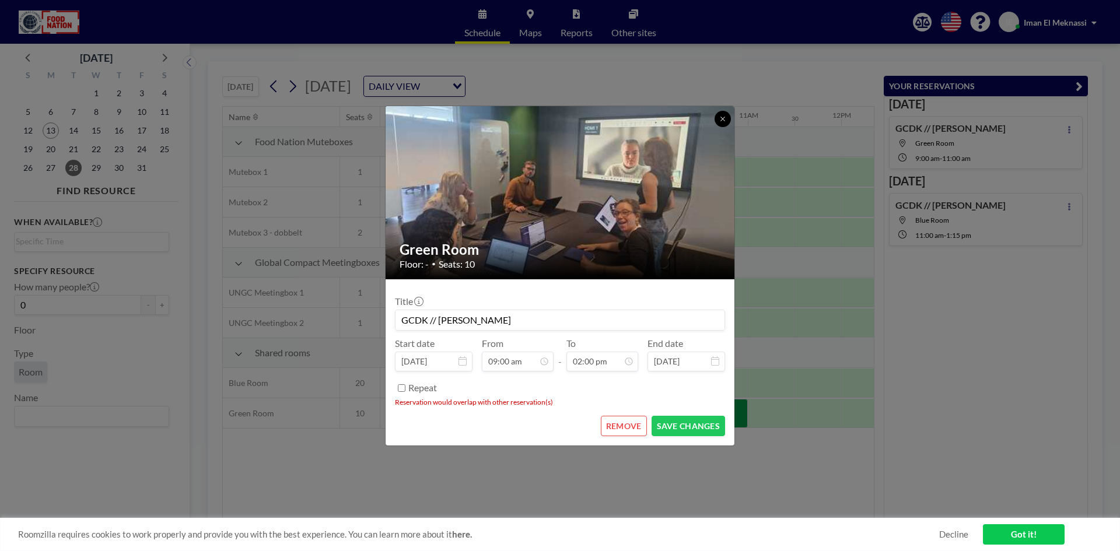
click at [721, 118] on icon at bounding box center [722, 118] width 7 height 7
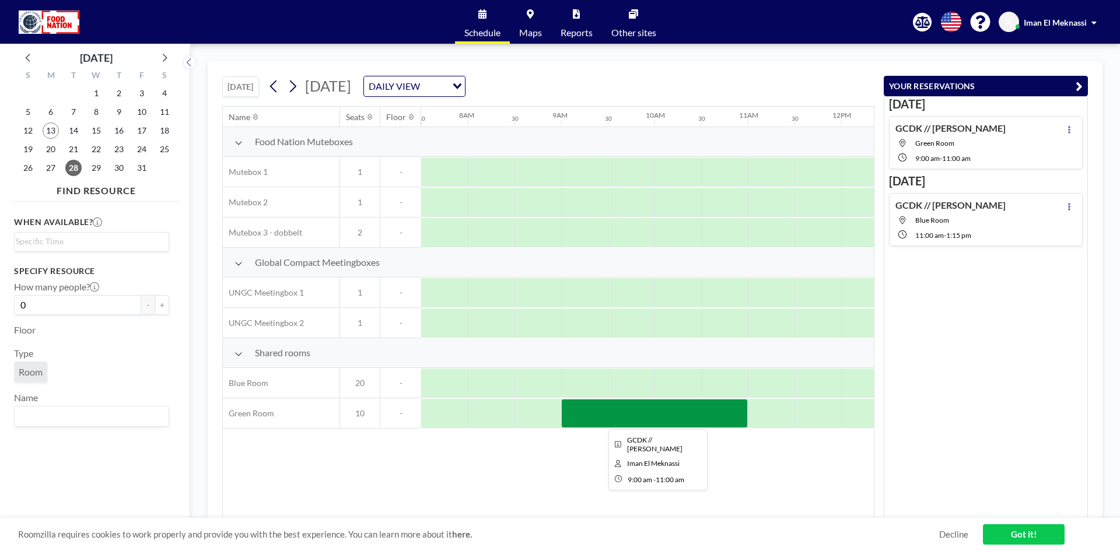
click at [608, 416] on div at bounding box center [654, 413] width 187 height 29
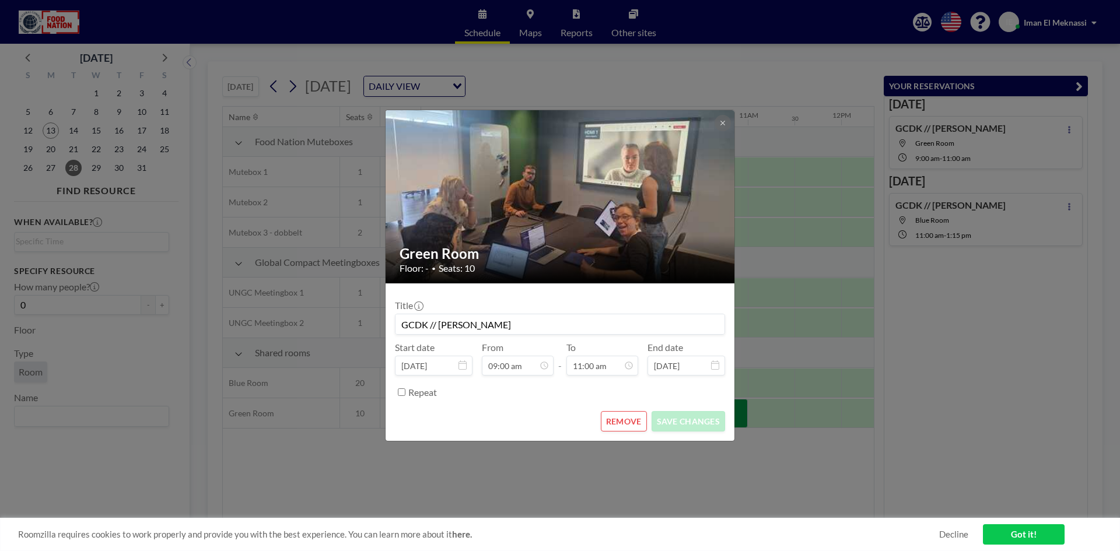
click at [608, 416] on button "REMOVE" at bounding box center [624, 421] width 46 height 20
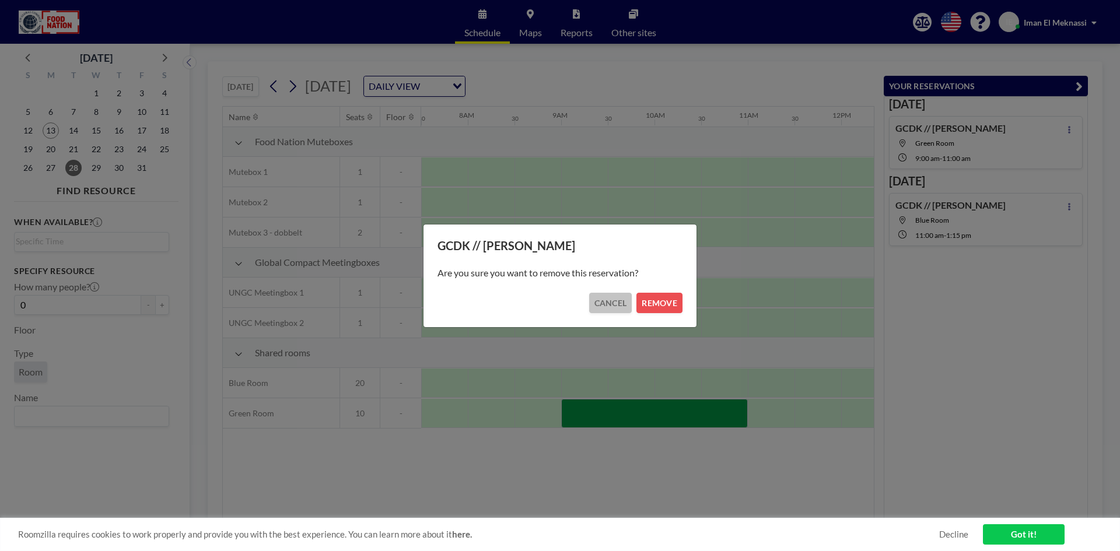
click at [610, 301] on button "CANCEL" at bounding box center [610, 303] width 43 height 20
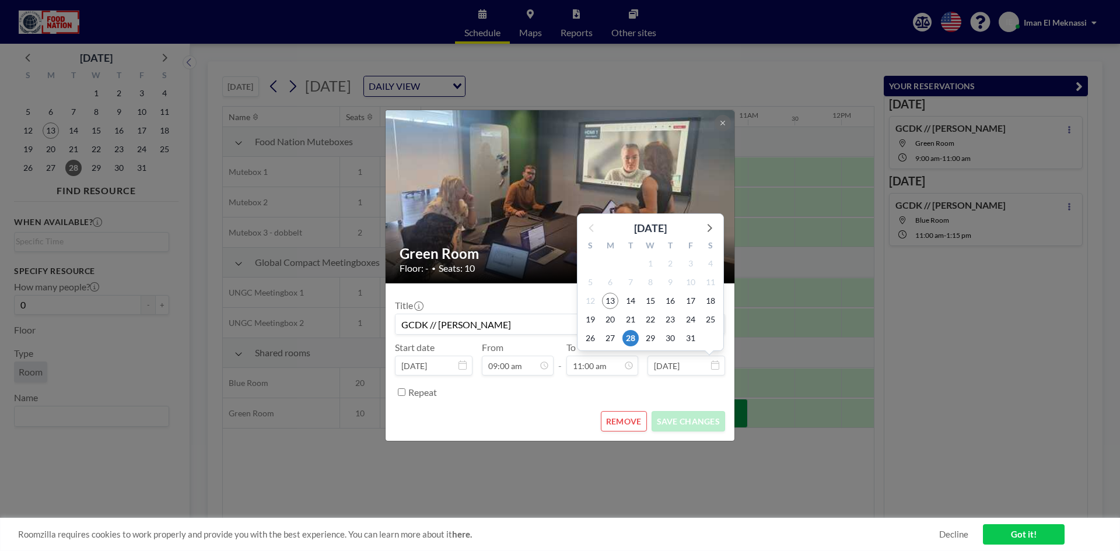
scroll to position [457, 0]
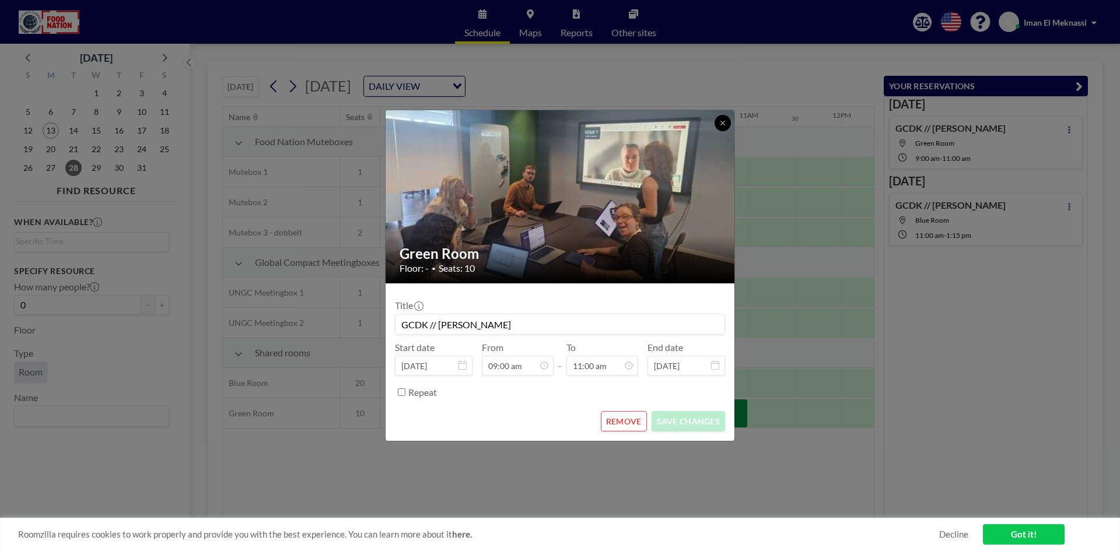
click at [725, 127] on button at bounding box center [722, 123] width 16 height 16
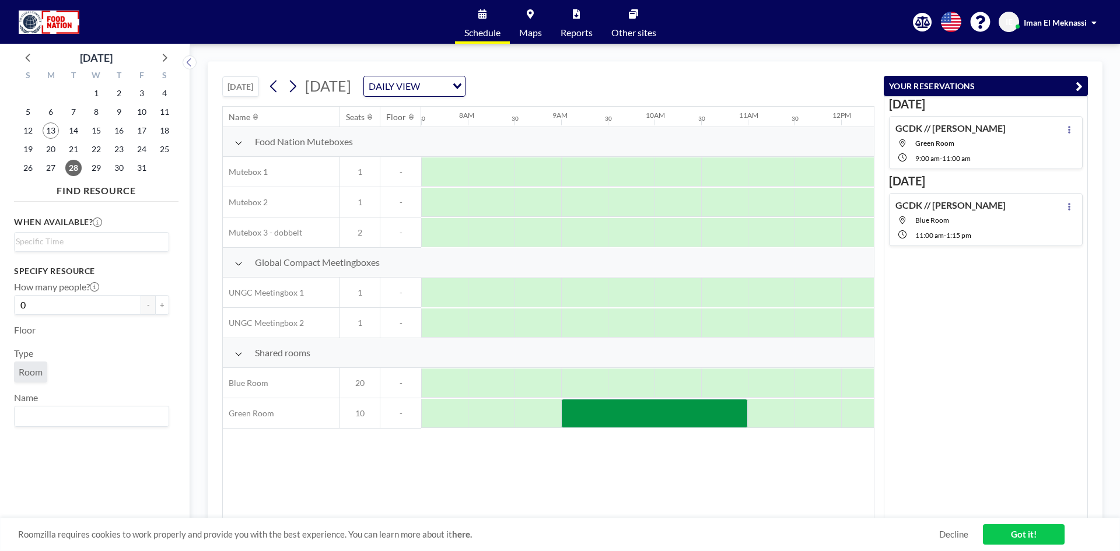
click at [964, 145] on span "Green Room" at bounding box center [960, 143] width 90 height 9
click at [962, 145] on span "Green Room" at bounding box center [960, 143] width 90 height 9
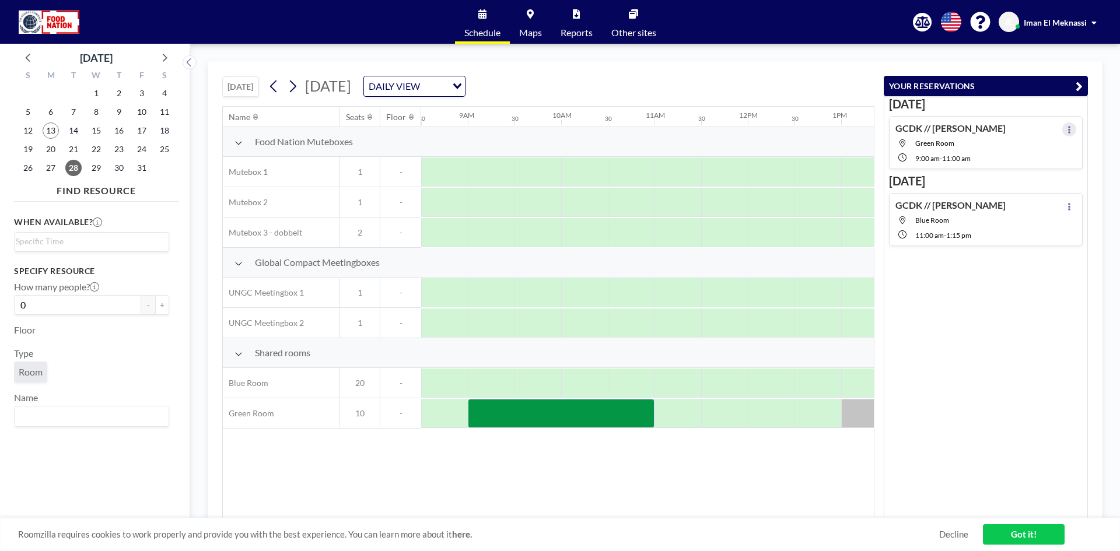
click at [1062, 128] on button at bounding box center [1069, 129] width 14 height 14
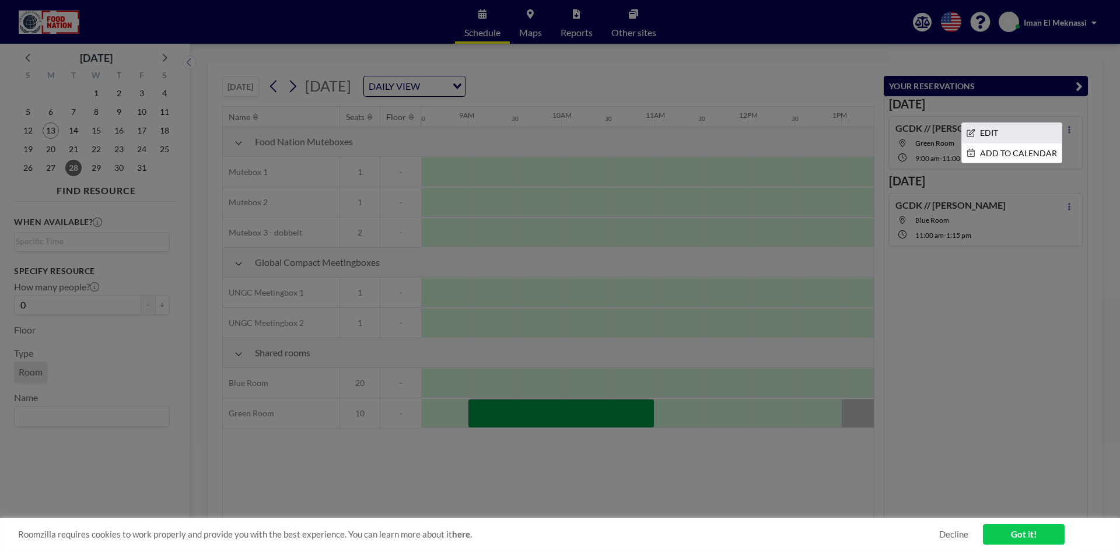
click at [1019, 139] on li "EDIT" at bounding box center [1012, 133] width 100 height 20
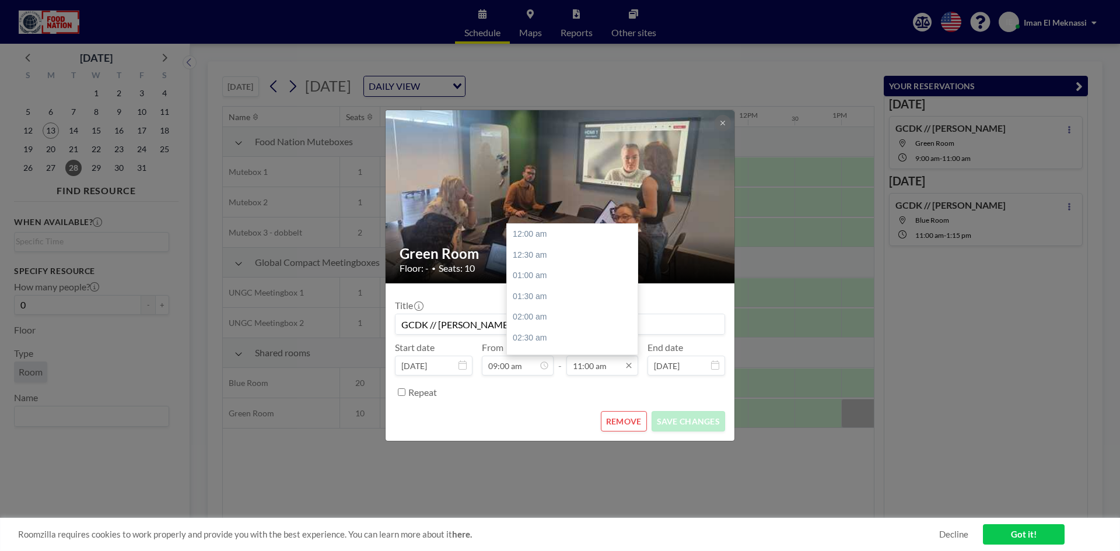
scroll to position [457, 0]
click at [602, 367] on input "11:00 am" at bounding box center [602, 366] width 72 height 20
click at [536, 298] on div "02:00 pm" at bounding box center [575, 300] width 136 height 21
type input "02:00 pm"
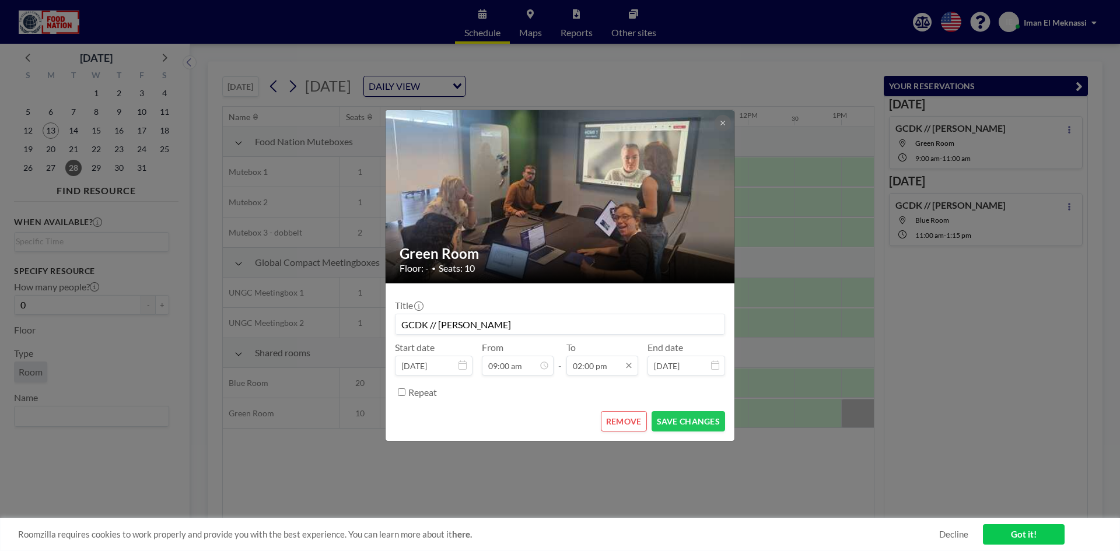
scroll to position [581, 0]
click at [681, 420] on button "SAVE CHANGES" at bounding box center [687, 421] width 73 height 20
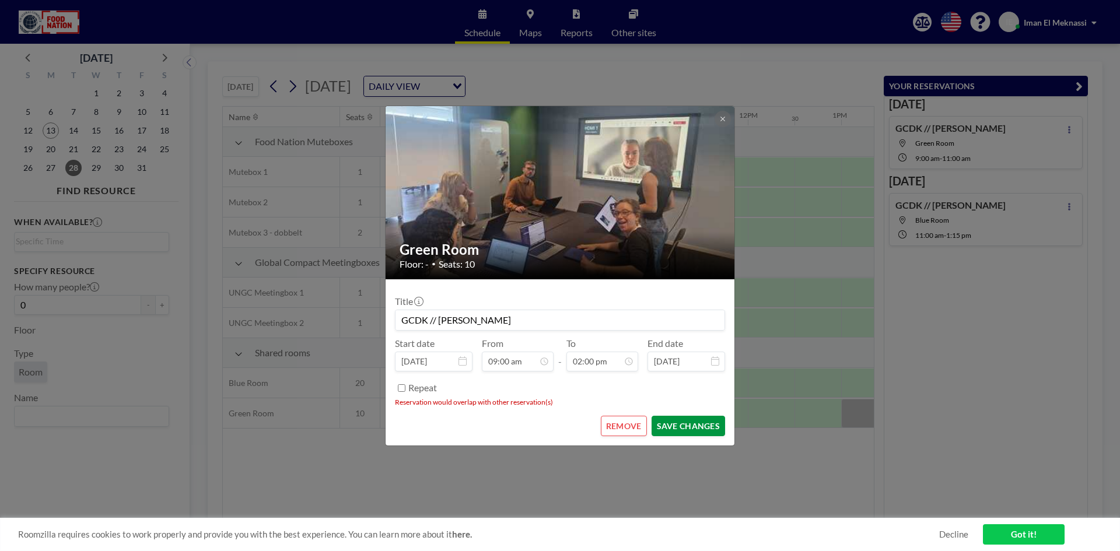
click at [673, 427] on button "SAVE CHANGES" at bounding box center [687, 426] width 73 height 20
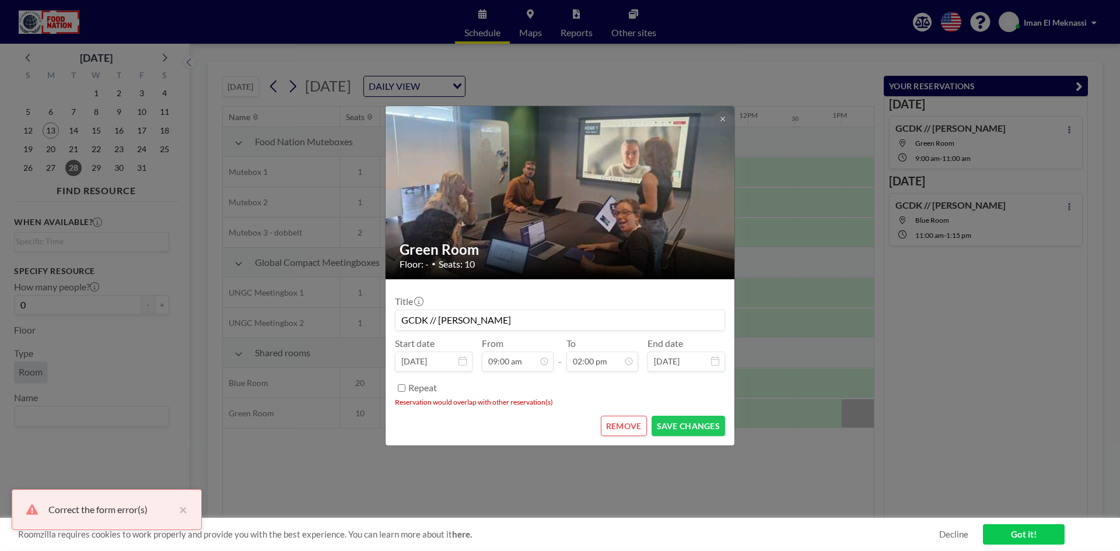
click at [717, 121] on button at bounding box center [722, 119] width 16 height 16
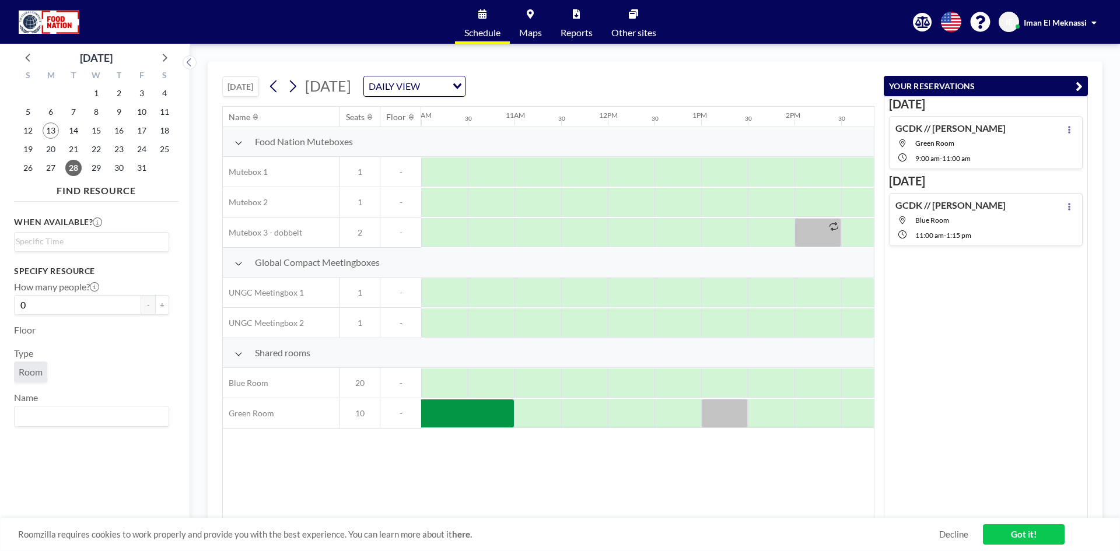
scroll to position [0, 944]
click at [934, 143] on span "Green Room" at bounding box center [934, 143] width 39 height 9
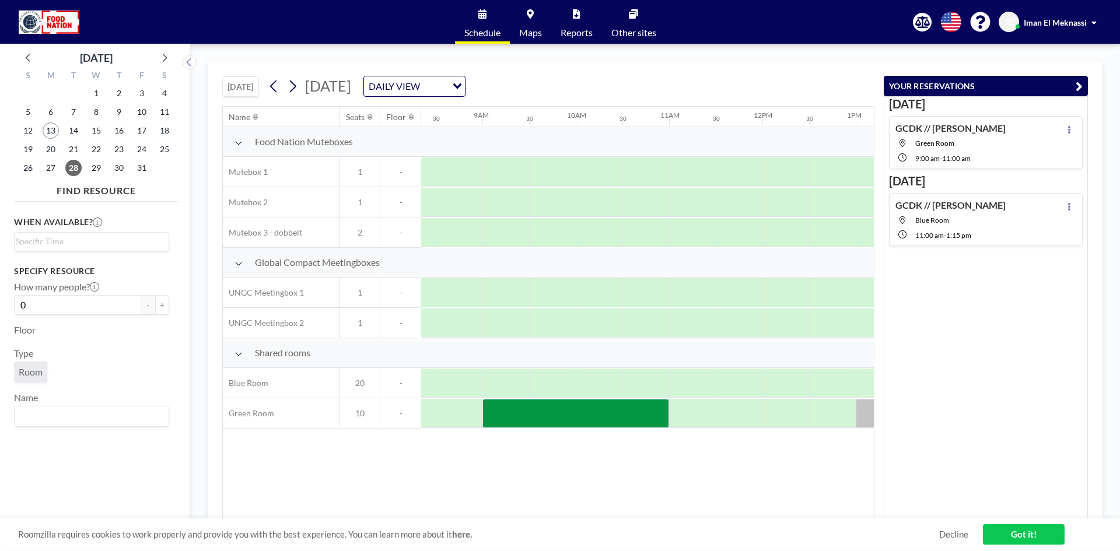
scroll to position [0, 793]
click at [1062, 129] on button at bounding box center [1069, 129] width 14 height 14
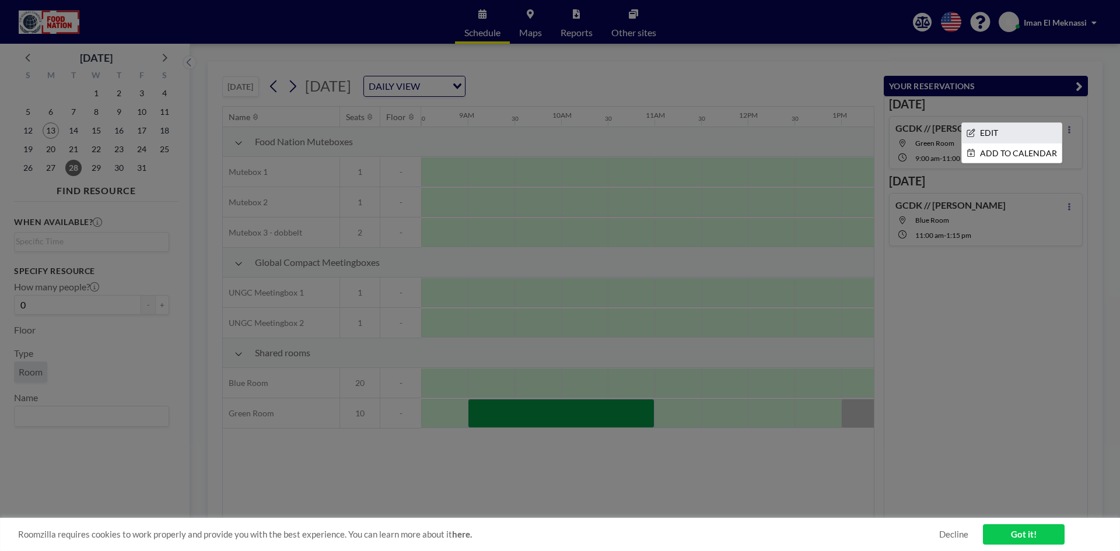
click at [1004, 134] on li "EDIT" at bounding box center [1012, 133] width 100 height 20
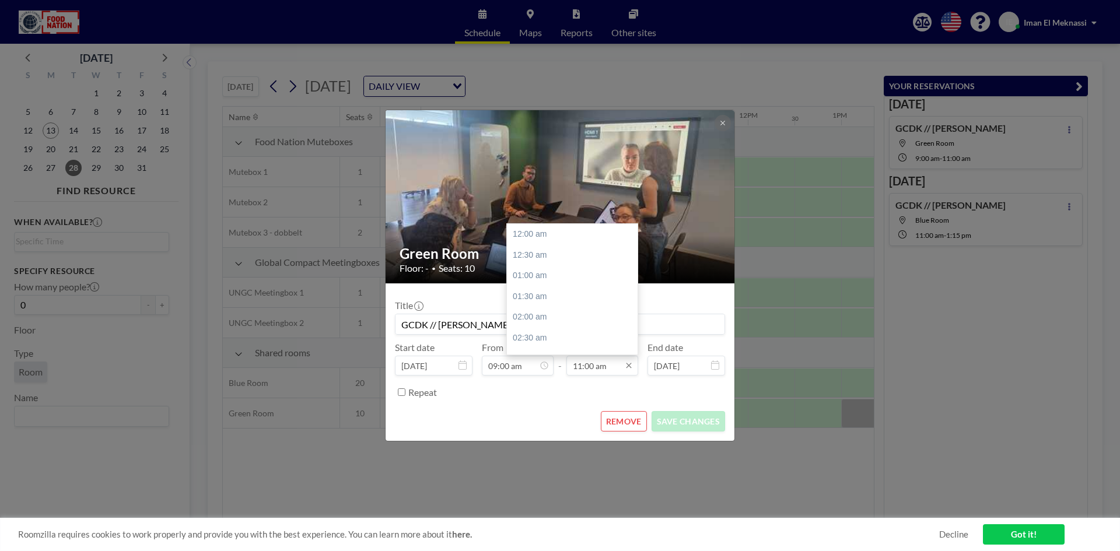
scroll to position [457, 0]
click at [609, 368] on input "11:00 am" at bounding box center [602, 366] width 72 height 20
click at [535, 269] on div "12:00 pm" at bounding box center [575, 275] width 136 height 21
type input "12:00 pm"
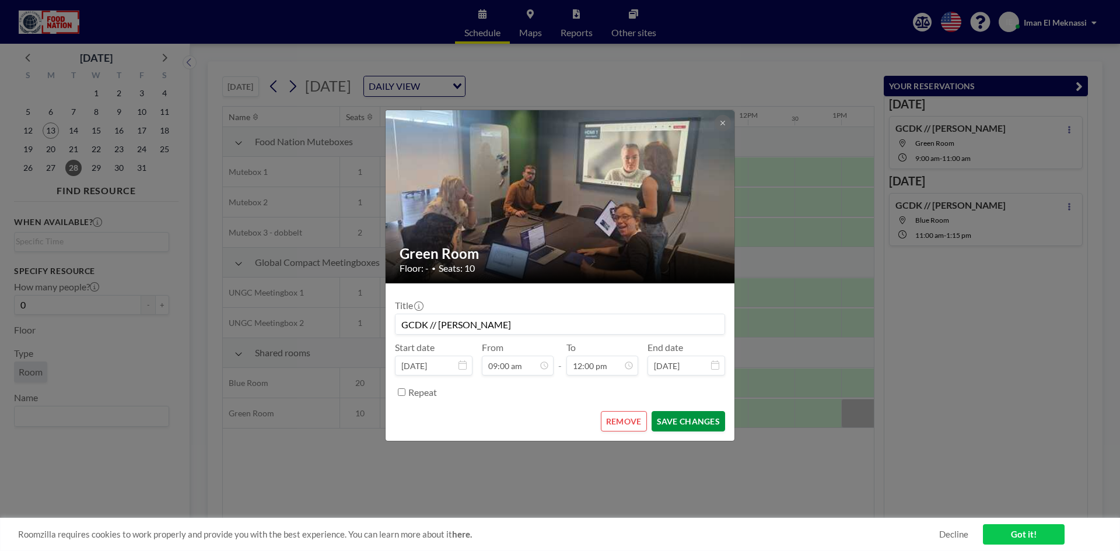
click at [706, 416] on button "SAVE CHANGES" at bounding box center [687, 421] width 73 height 20
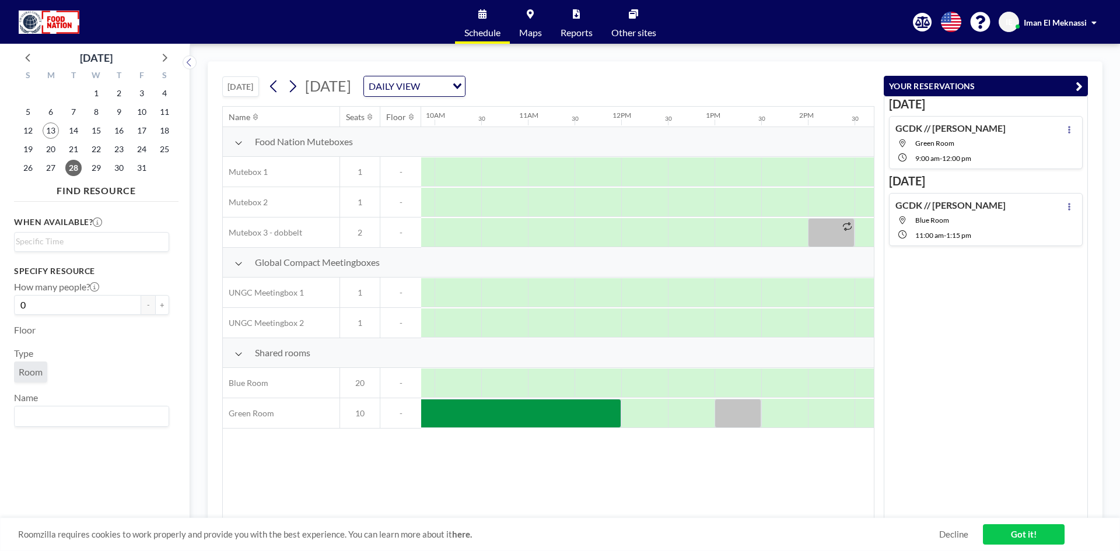
scroll to position [0, 969]
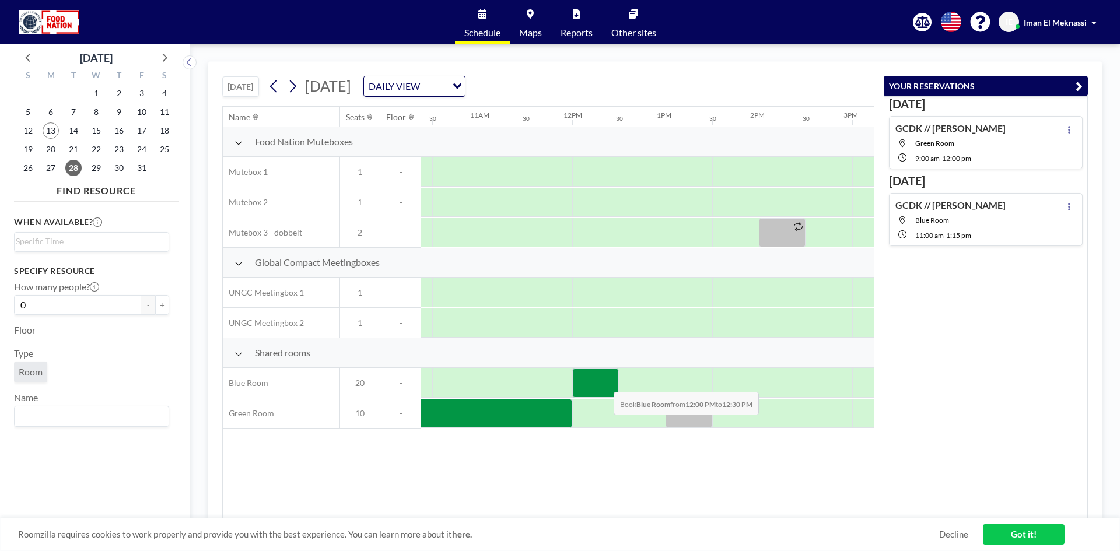
click at [604, 383] on div at bounding box center [595, 383] width 47 height 29
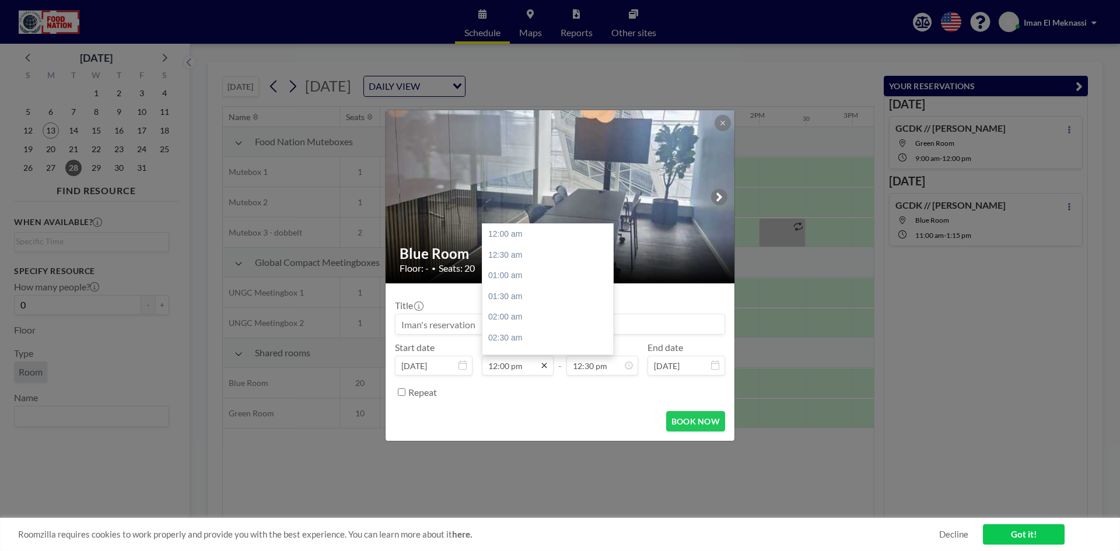
scroll to position [519, 0]
click at [508, 365] on input "12:00 pm" at bounding box center [518, 366] width 72 height 20
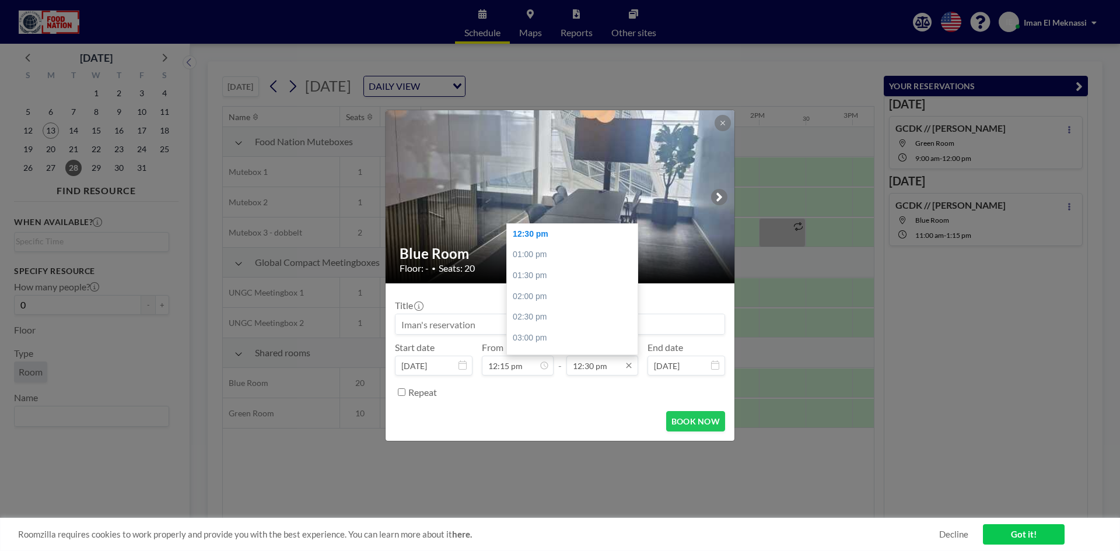
type input "12:15 pm"
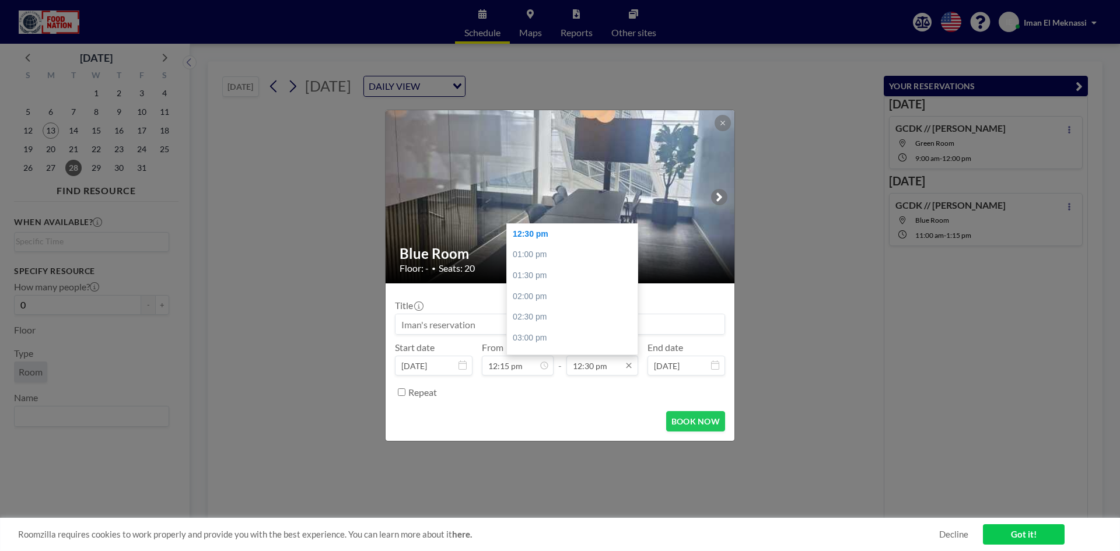
click at [584, 367] on input "12:30 pm" at bounding box center [602, 366] width 72 height 20
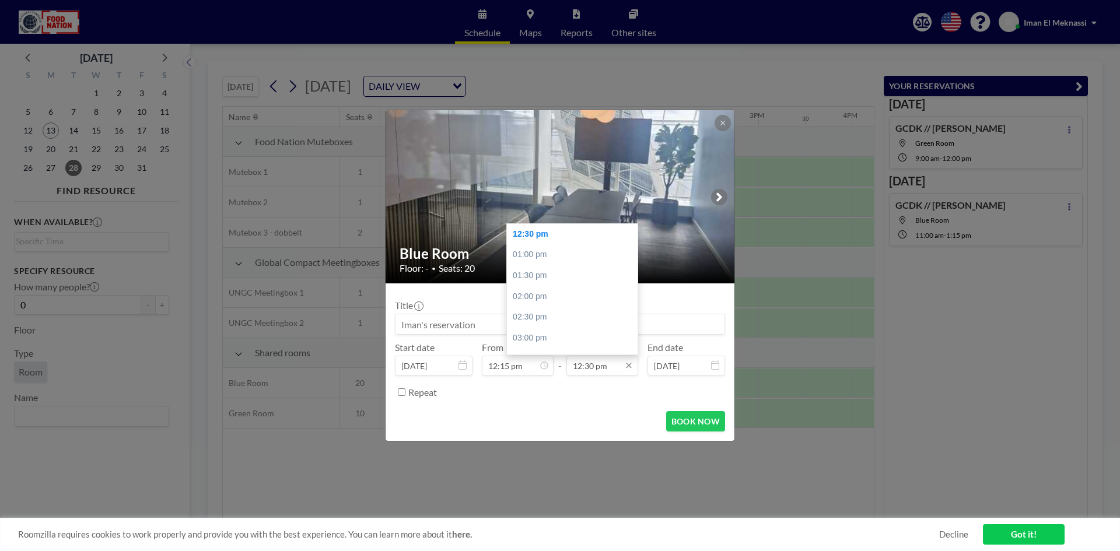
scroll to position [0, 1073]
click at [590, 364] on input "12:30 pm" at bounding box center [602, 366] width 72 height 20
click at [548, 276] on div "01:30 pm" at bounding box center [575, 275] width 136 height 21
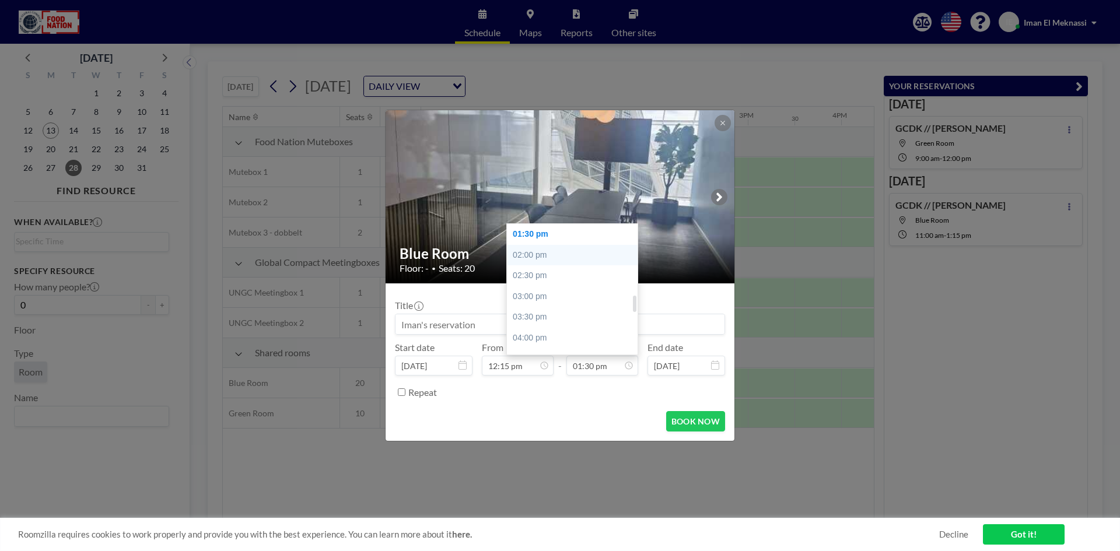
click at [546, 258] on div "02:00 pm" at bounding box center [575, 255] width 136 height 21
type input "02:00 pm"
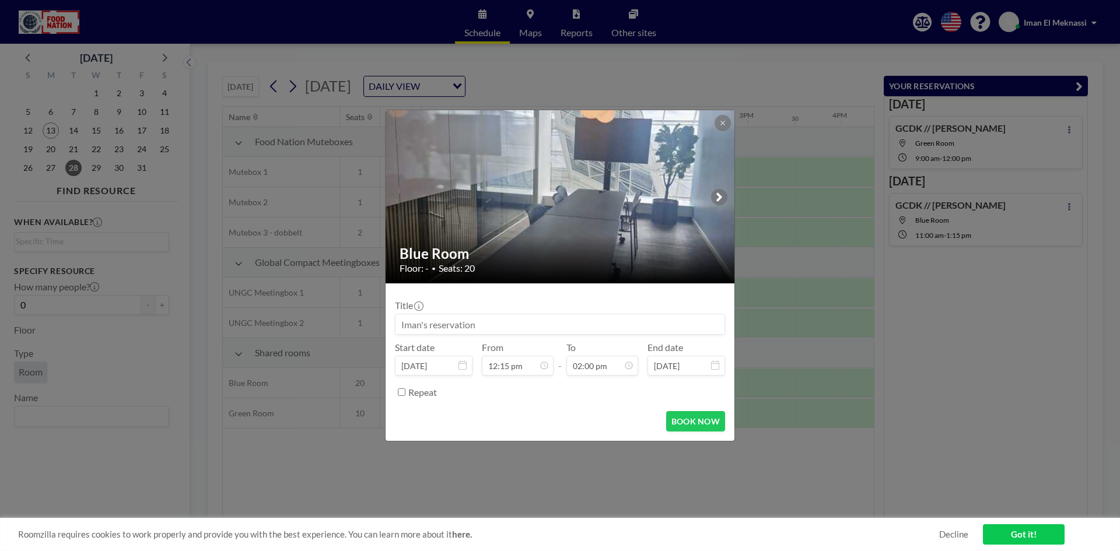
click at [508, 331] on input at bounding box center [559, 324] width 329 height 20
type input "C"
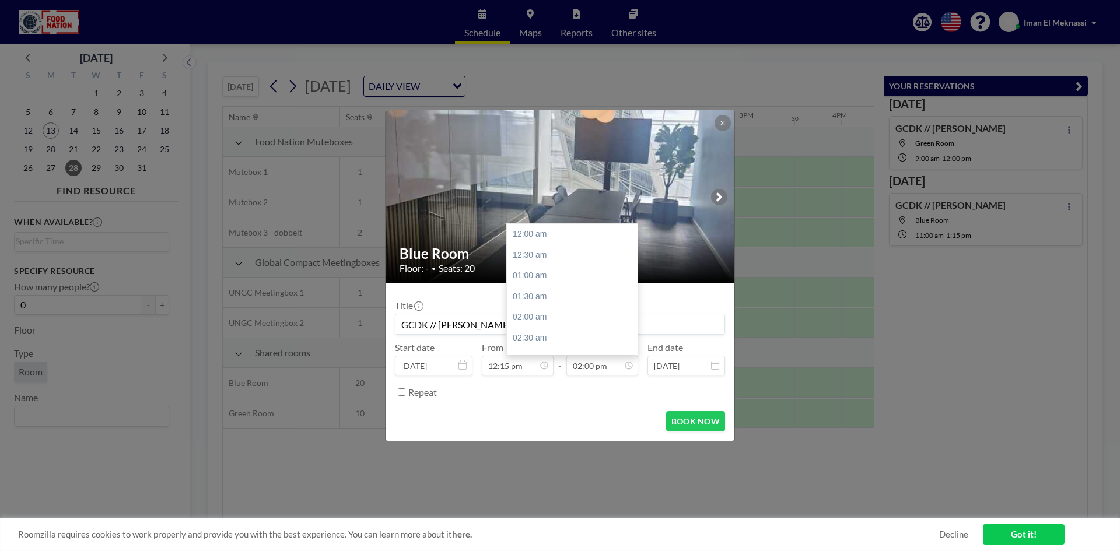
scroll to position [581, 0]
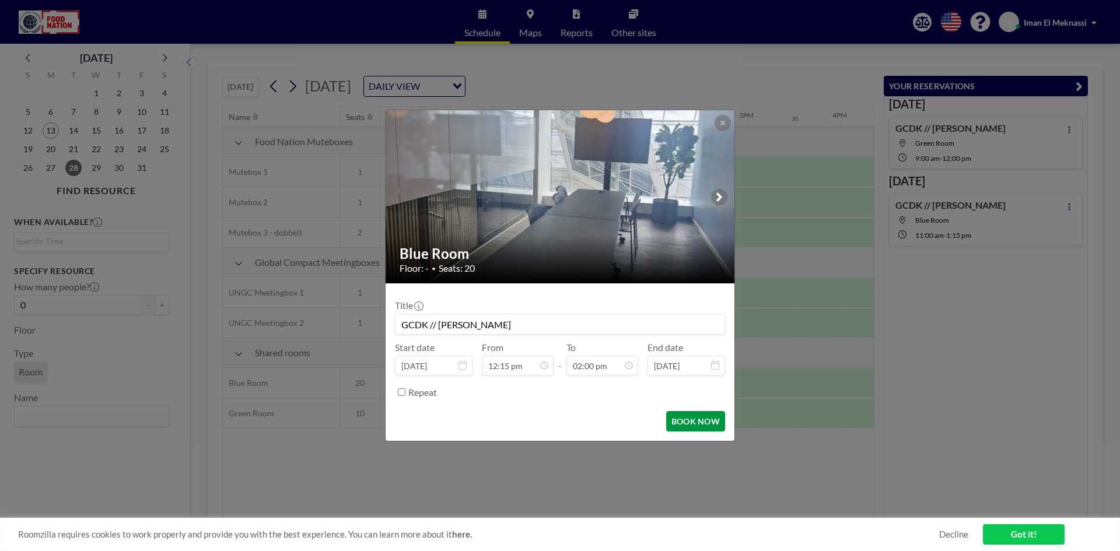
type input "GCDK // [PERSON_NAME]"
click at [694, 420] on button "BOOK NOW" at bounding box center [695, 421] width 59 height 20
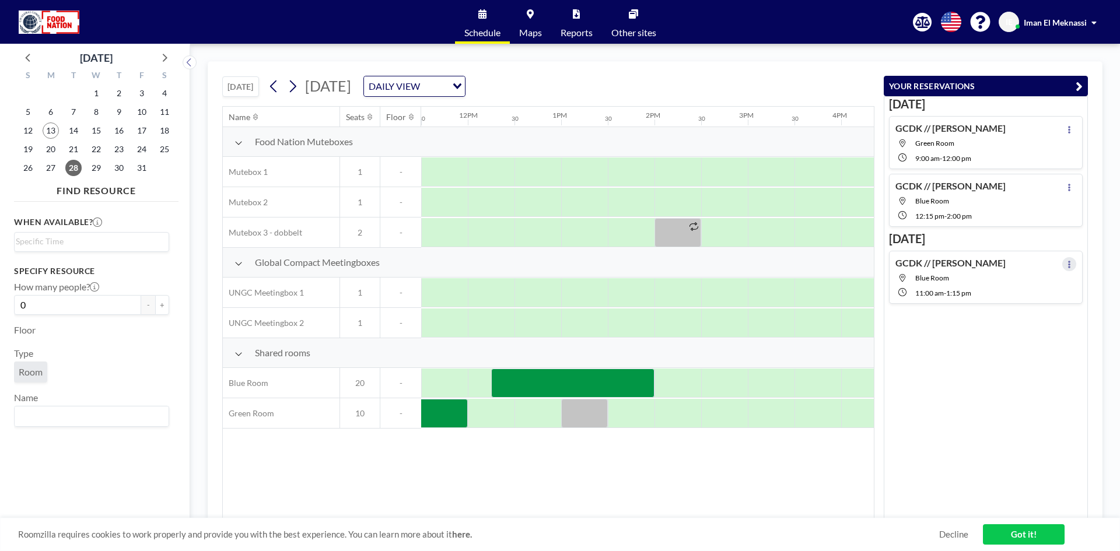
click at [1062, 267] on button at bounding box center [1069, 264] width 14 height 14
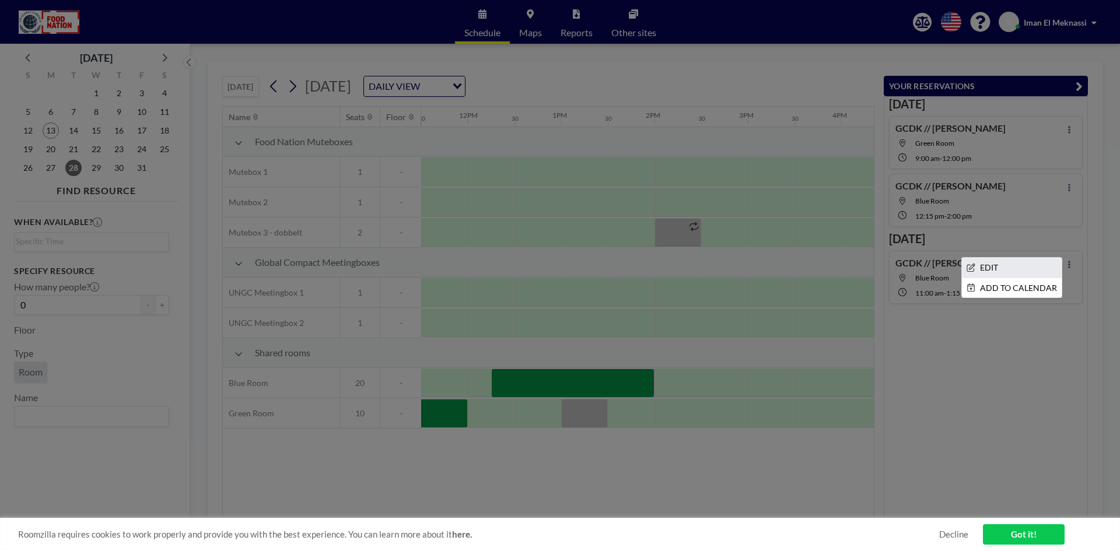
click at [1015, 269] on li "EDIT" at bounding box center [1012, 268] width 100 height 20
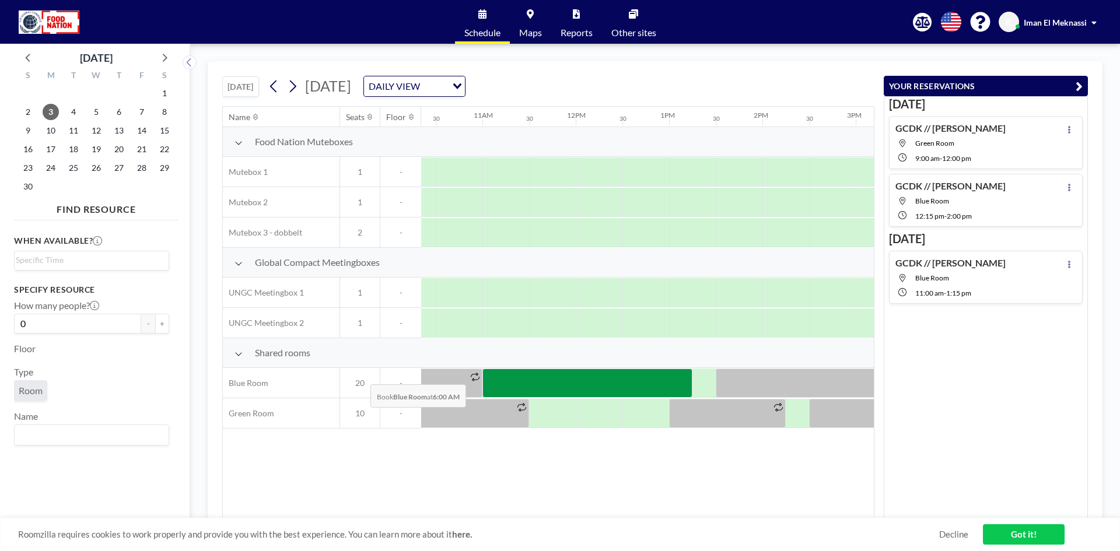
scroll to position [0, 980]
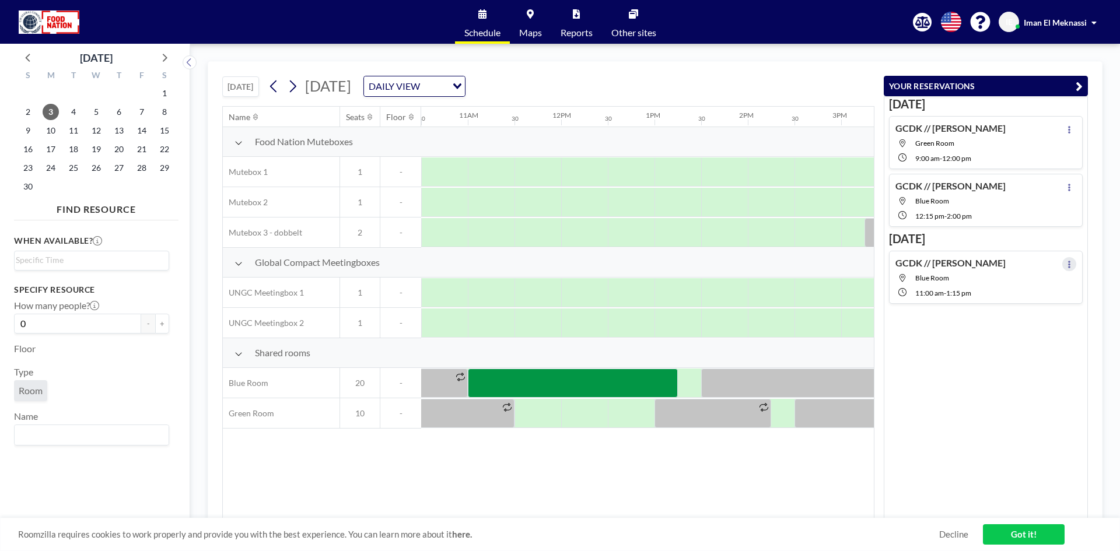
click at [1066, 264] on icon at bounding box center [1068, 265] width 5 height 8
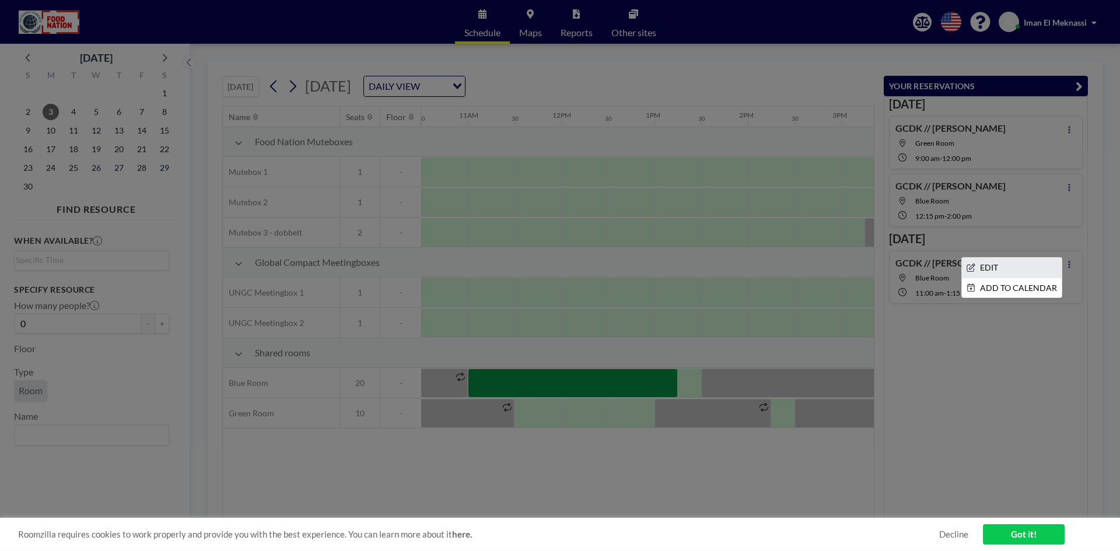
click at [1008, 267] on li "EDIT" at bounding box center [1012, 268] width 100 height 20
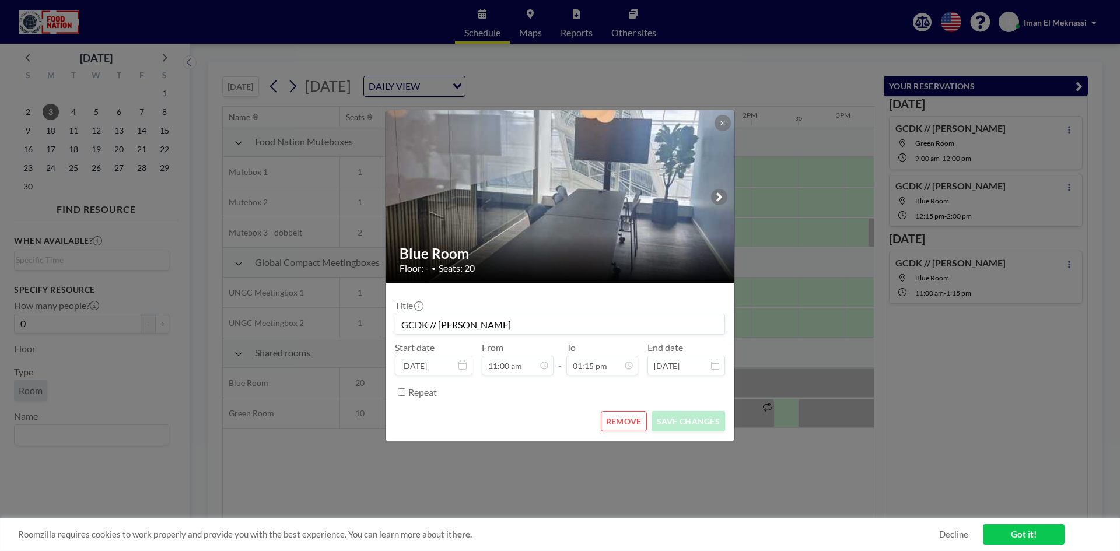
scroll to position [0, 980]
click at [619, 420] on button "REMOVE" at bounding box center [624, 421] width 46 height 20
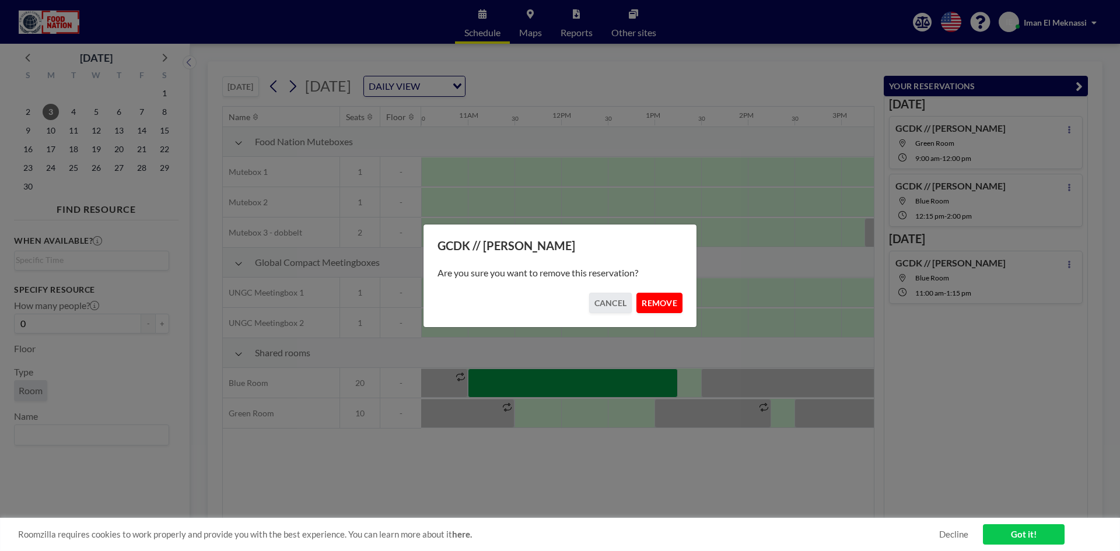
click at [658, 296] on button "REMOVE" at bounding box center [659, 303] width 46 height 20
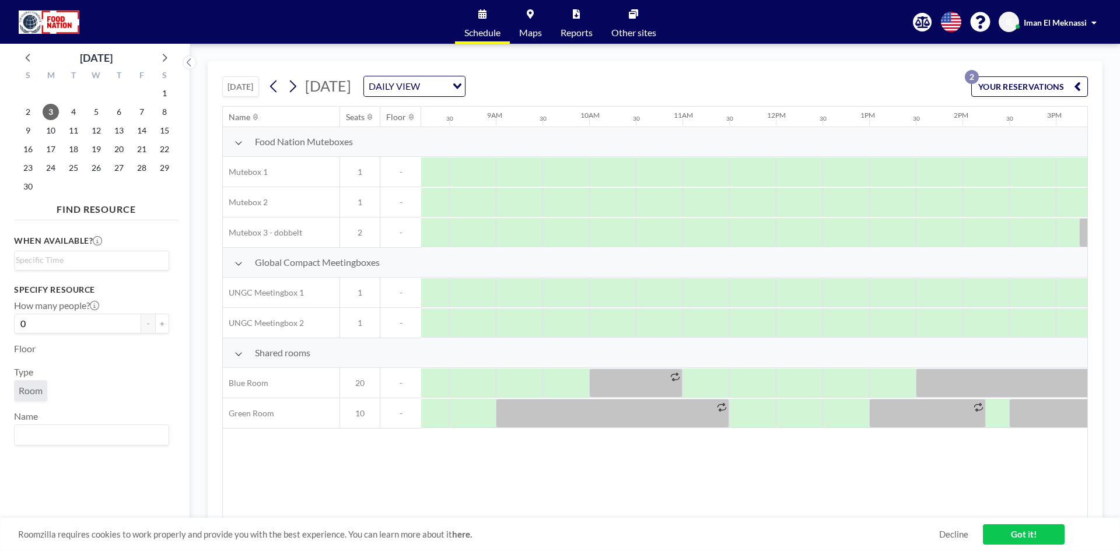
scroll to position [0, 636]
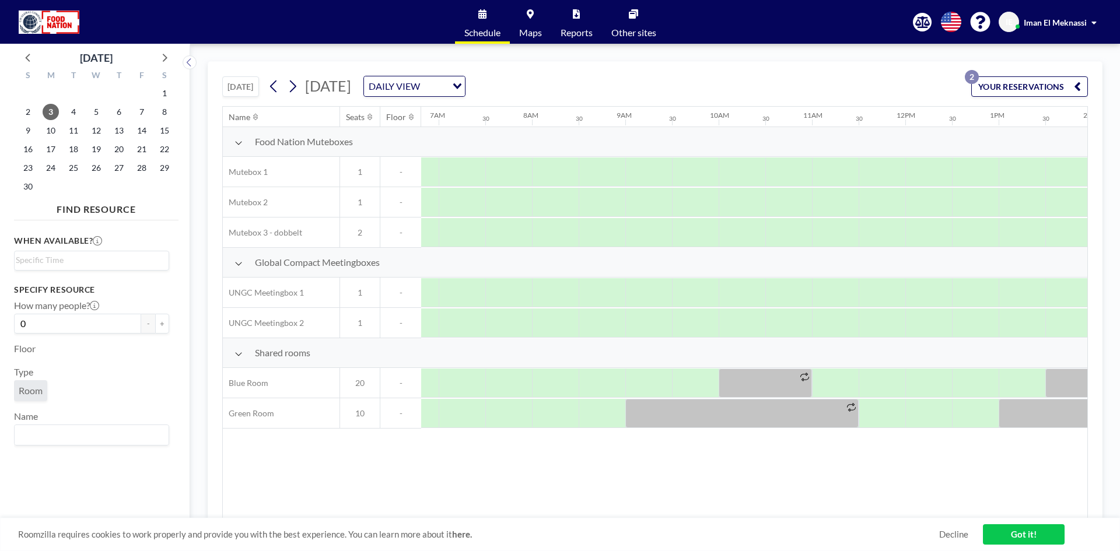
click at [1009, 81] on button "YOUR RESERVATIONS 2" at bounding box center [1029, 86] width 117 height 20
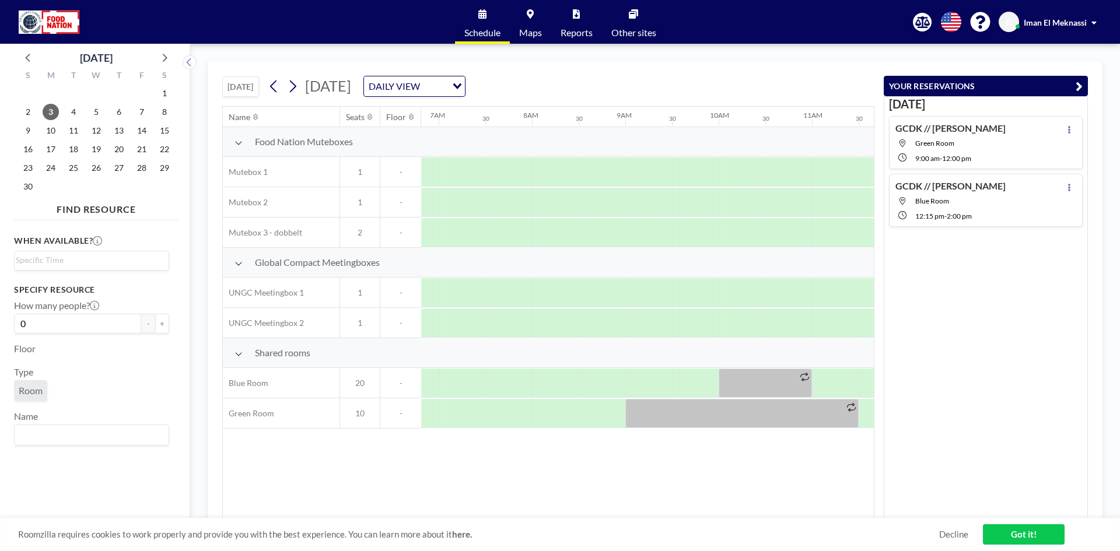
click at [1045, 13] on div "IE [DEMOGRAPHIC_DATA] El Meknassi" at bounding box center [1049, 22] width 103 height 20
click at [1041, 24] on span "Iman El Meknassi" at bounding box center [1054, 22] width 63 height 10
click at [1052, 82] on span "Log out" at bounding box center [1061, 79] width 27 height 12
